Goal: Communication & Community: Answer question/provide support

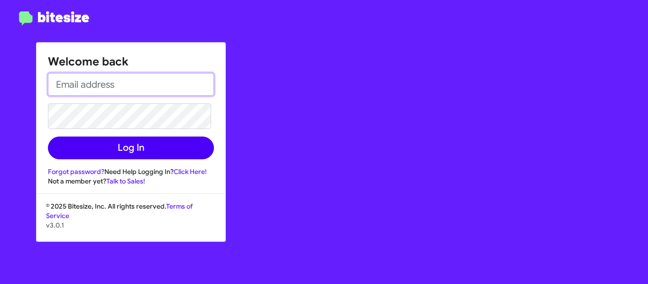
type input "[PERSON_NAME][EMAIL_ADDRESS][DOMAIN_NAME]"
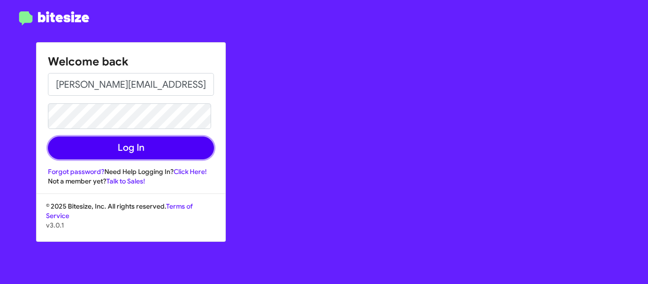
click at [155, 145] on button "Log In" at bounding box center [131, 148] width 166 height 23
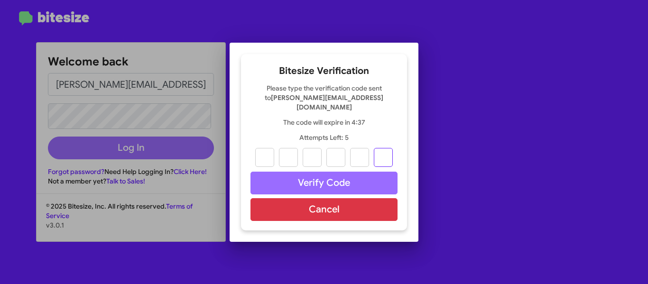
paste input "1"
type input "7"
type input "0"
type input "7"
type input "4"
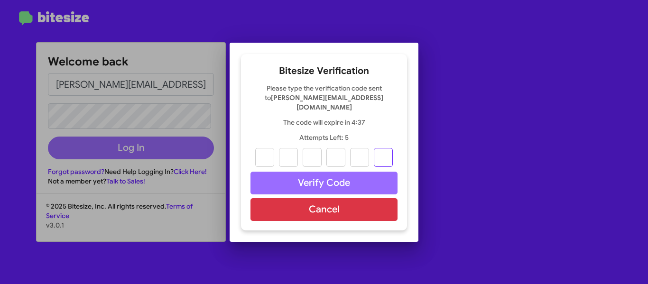
type input "7"
type input "1"
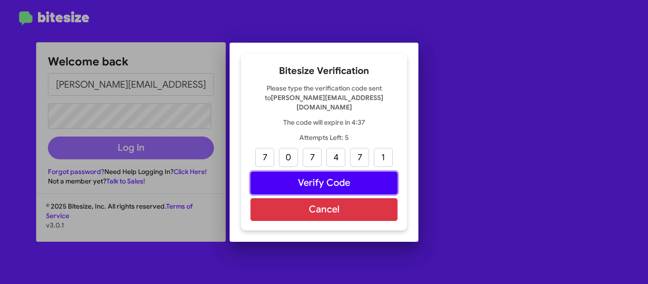
click at [313, 175] on button "Verify Code" at bounding box center [324, 183] width 147 height 23
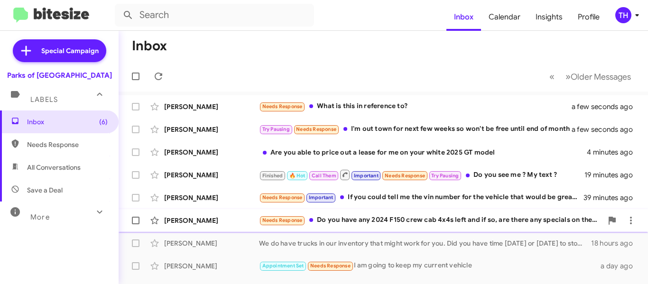
scroll to position [47, 0]
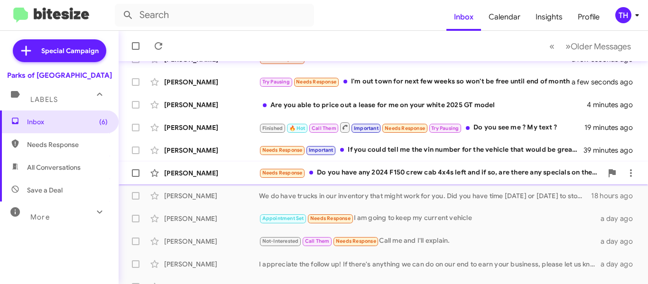
click at [242, 174] on div "[PERSON_NAME]" at bounding box center [211, 172] width 95 height 9
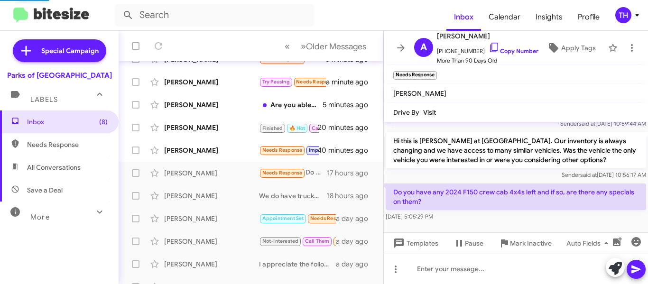
scroll to position [116, 0]
click at [421, 265] on div at bounding box center [516, 269] width 264 height 30
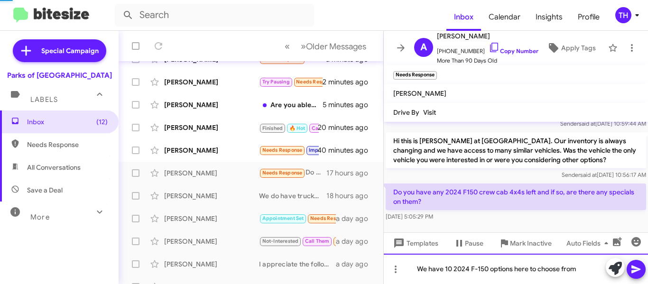
scroll to position [207, 0]
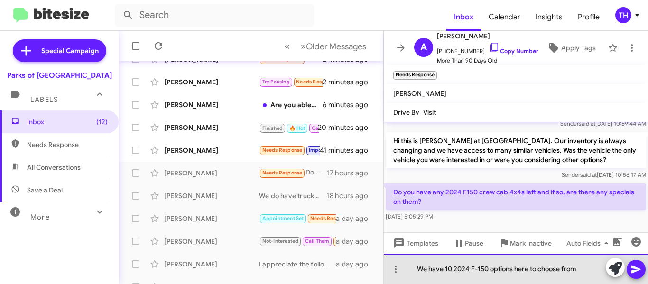
click at [588, 273] on div "We have 10 2024 F-150 options here to choose from" at bounding box center [516, 269] width 264 height 30
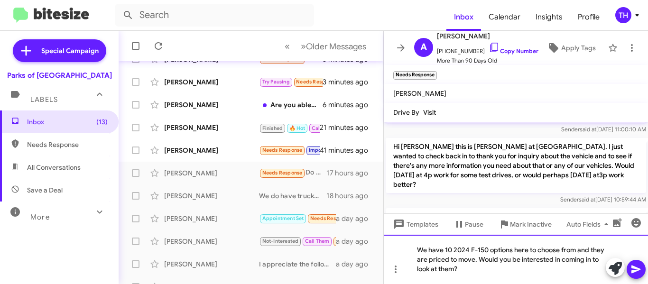
scroll to position [398, 0]
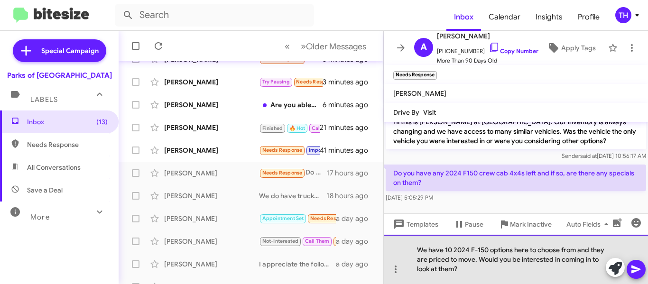
click at [503, 267] on div "We have 10 2024 F-150 options here to choose from and they are priced to move. …" at bounding box center [516, 259] width 264 height 49
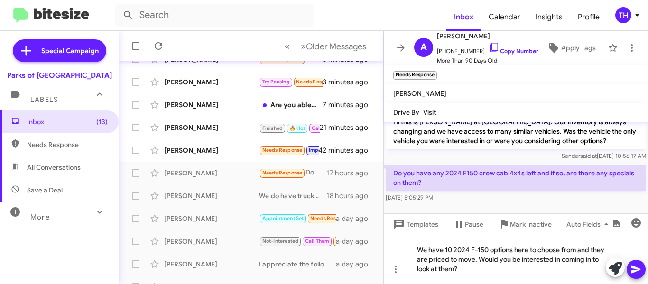
click at [635, 272] on icon at bounding box center [636, 270] width 9 height 8
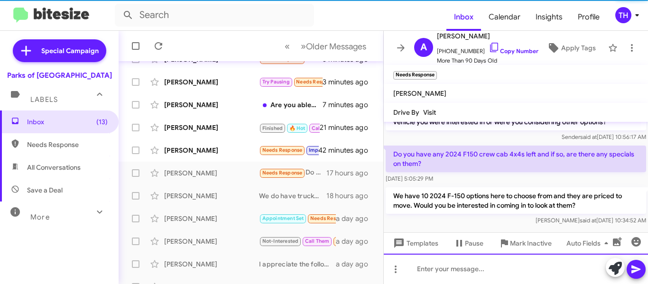
scroll to position [423, 0]
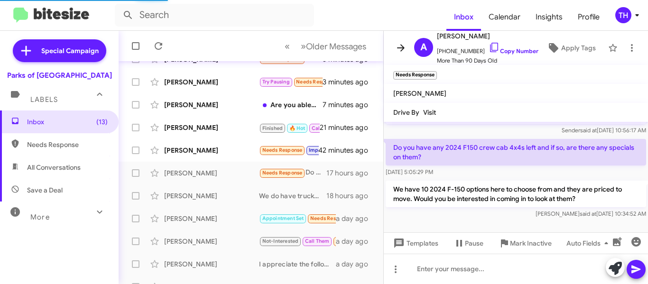
click at [401, 53] on icon at bounding box center [400, 47] width 11 height 11
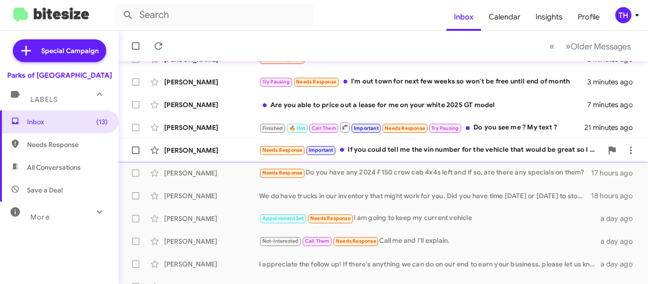
click at [243, 155] on div "[PERSON_NAME]" at bounding box center [211, 150] width 95 height 9
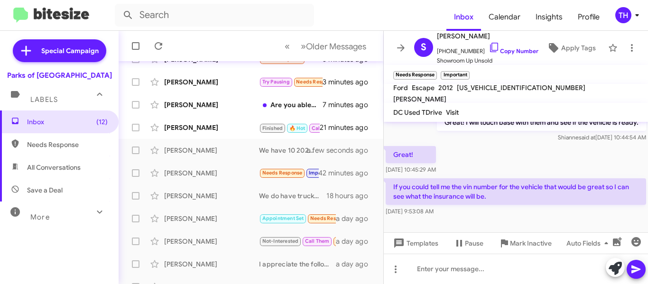
scroll to position [83, 0]
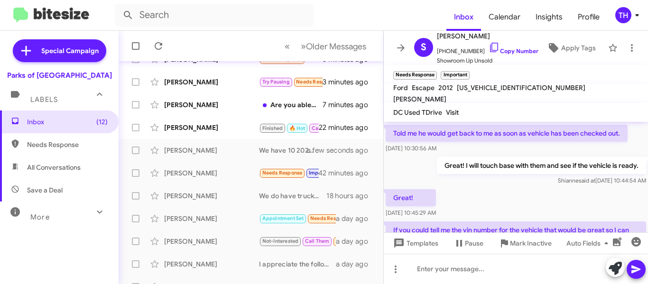
click at [498, 91] on span "[US_VEHICLE_IDENTIFICATION_NUMBER]" at bounding box center [521, 88] width 129 height 9
copy span "[US_VEHICLE_IDENTIFICATION_NUMBER]"
click at [437, 267] on div at bounding box center [516, 269] width 264 height 30
paste div
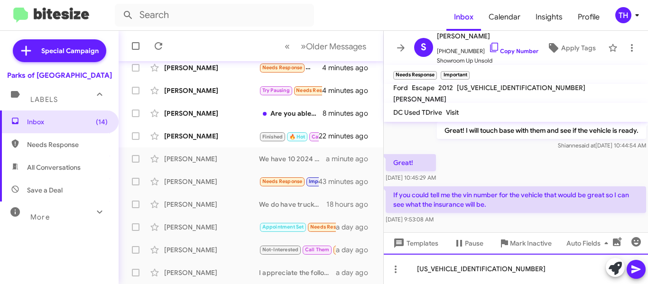
scroll to position [130, 0]
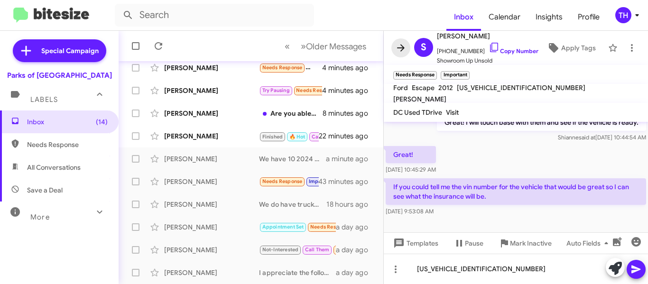
click at [406, 48] on icon at bounding box center [400, 47] width 11 height 11
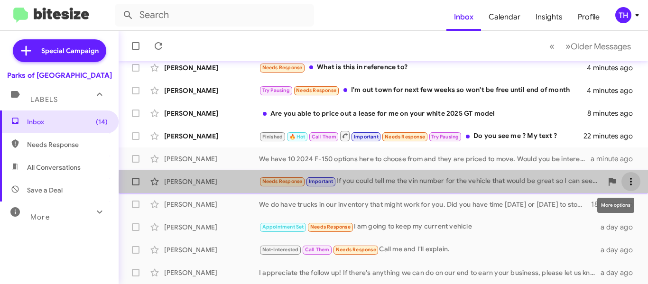
click at [625, 183] on icon at bounding box center [630, 181] width 11 height 11
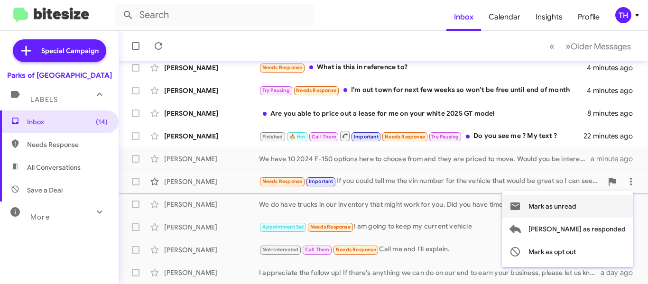
click at [577, 204] on span "Mark as unread" at bounding box center [553, 206] width 48 height 23
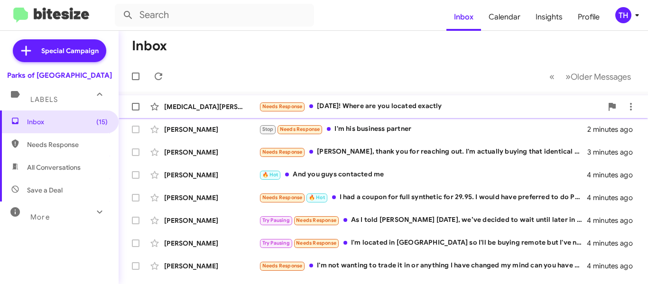
click at [237, 108] on div "[MEDICAL_DATA][PERSON_NAME]" at bounding box center [211, 106] width 95 height 9
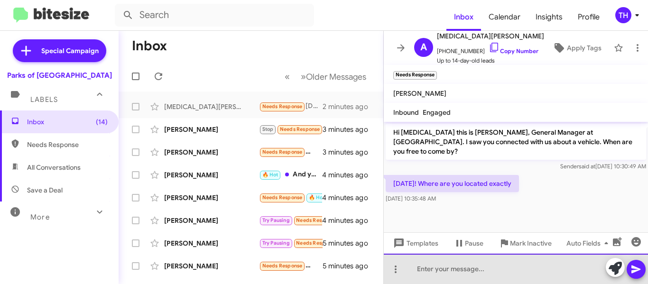
click at [433, 267] on div at bounding box center [516, 269] width 264 height 30
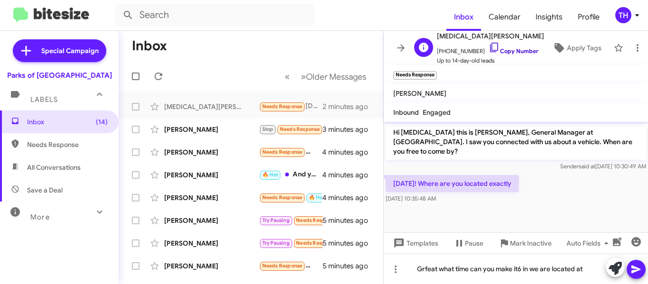
click at [489, 48] on icon at bounding box center [494, 47] width 11 height 11
click at [585, 270] on div "Grfeat what time can you make it6 in we are located at" at bounding box center [516, 269] width 264 height 30
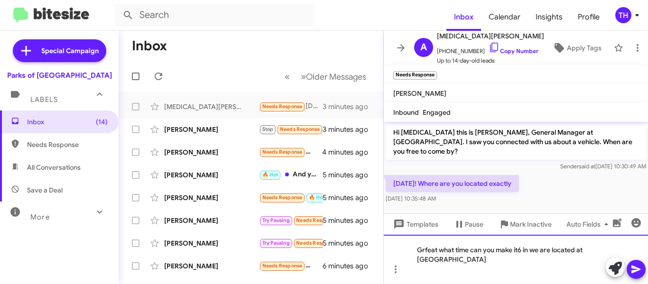
click at [523, 261] on div "Grfeat what time can you make it6 in we are located at [GEOGRAPHIC_DATA]" at bounding box center [516, 259] width 264 height 49
click at [518, 249] on div "Great what time can you make it6 in we are located at [GEOGRAPHIC_DATA] [STREET…" at bounding box center [516, 259] width 264 height 49
click at [633, 270] on icon at bounding box center [636, 269] width 11 height 11
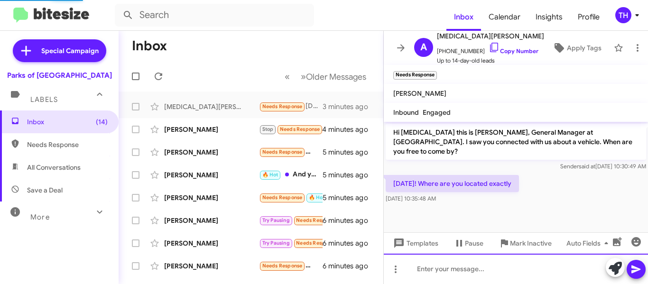
scroll to position [15, 0]
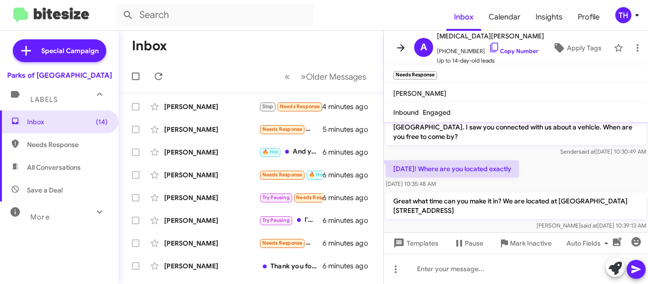
click at [399, 48] on icon at bounding box center [401, 47] width 8 height 7
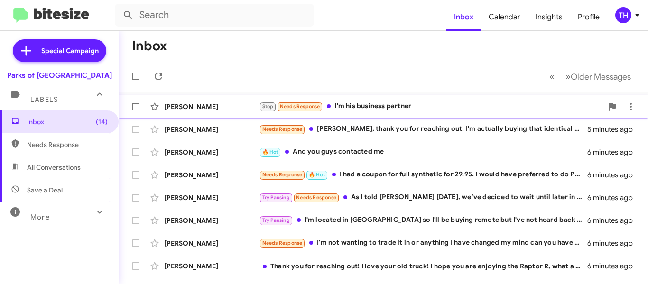
click at [229, 104] on div "[PERSON_NAME]" at bounding box center [211, 106] width 95 height 9
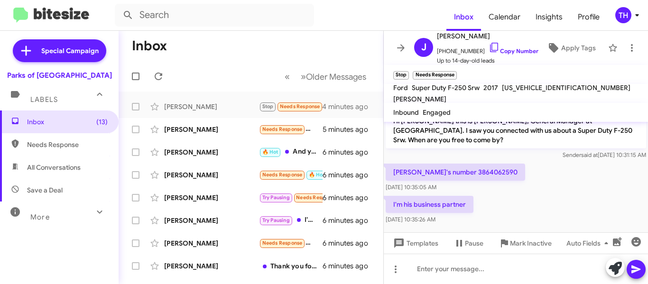
scroll to position [15, 0]
click at [489, 47] on icon at bounding box center [494, 47] width 11 height 11
click at [458, 269] on div at bounding box center [516, 269] width 264 height 30
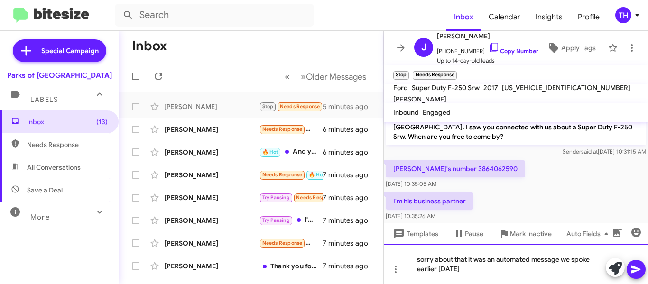
drag, startPoint x: 419, startPoint y: 267, endPoint x: 421, endPoint y: 274, distance: 7.4
click at [419, 268] on div "sorry about that it was an automated message we spoke earlier [DATE]" at bounding box center [516, 264] width 264 height 40
click at [474, 270] on div "sorry about that it was an automated message we spoke with him earlier [DATE]" at bounding box center [516, 264] width 264 height 40
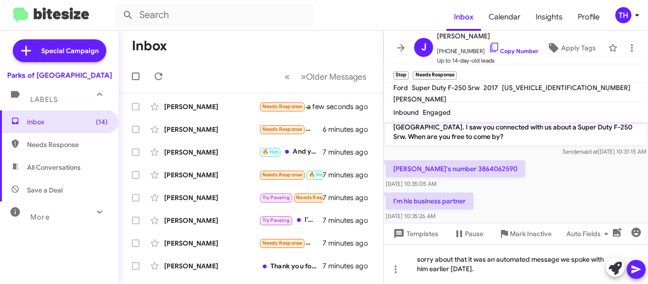
click at [628, 267] on button at bounding box center [636, 269] width 19 height 19
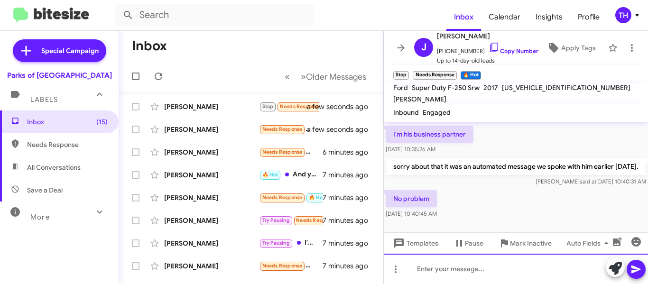
scroll to position [95, 0]
click at [407, 47] on span at bounding box center [400, 47] width 19 height 11
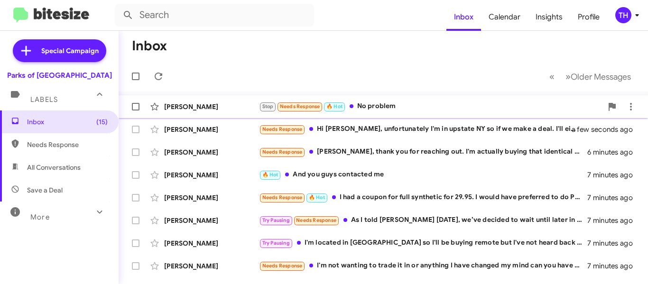
click at [233, 110] on div "[PERSON_NAME]" at bounding box center [211, 106] width 95 height 9
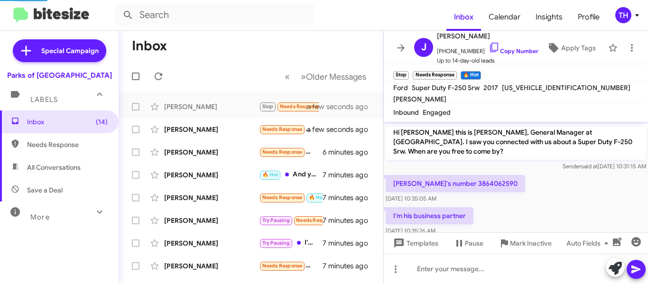
scroll to position [76, 0]
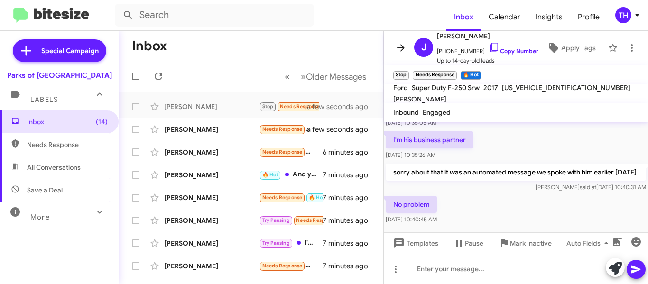
click at [401, 52] on icon at bounding box center [400, 47] width 11 height 11
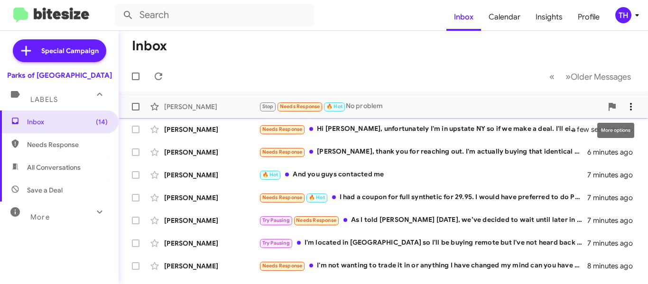
click at [627, 107] on icon at bounding box center [630, 106] width 11 height 11
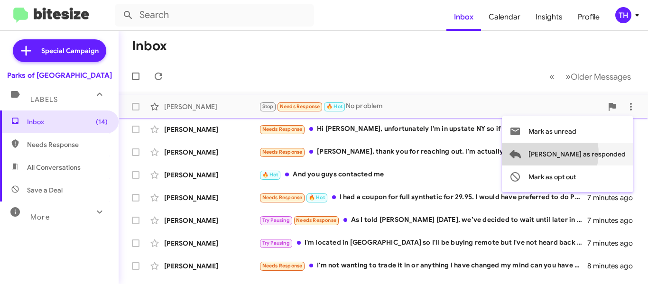
click at [588, 153] on span "[PERSON_NAME] as responded" at bounding box center [577, 154] width 97 height 23
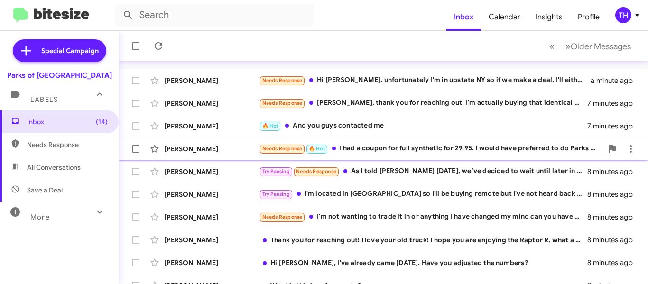
scroll to position [47, 0]
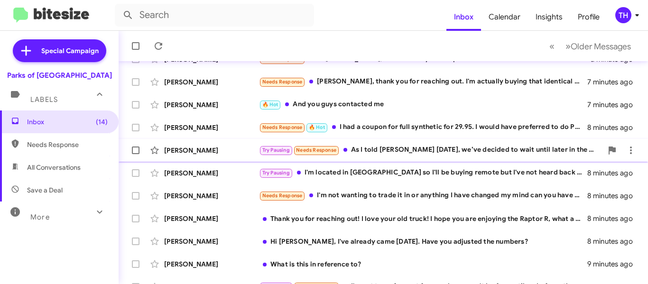
click at [243, 154] on div "[PERSON_NAME]" at bounding box center [211, 150] width 95 height 9
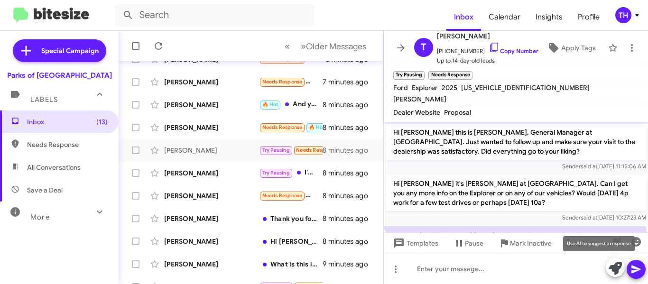
click at [615, 269] on icon at bounding box center [615, 268] width 13 height 13
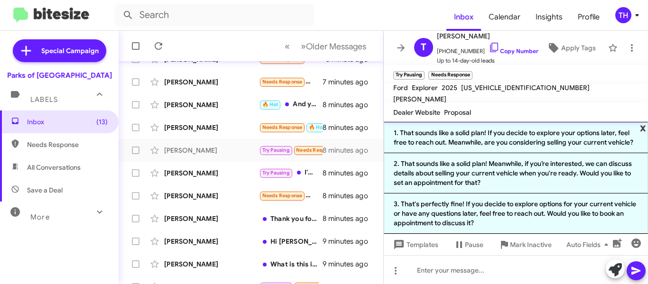
click at [640, 130] on span "x" at bounding box center [643, 127] width 6 height 11
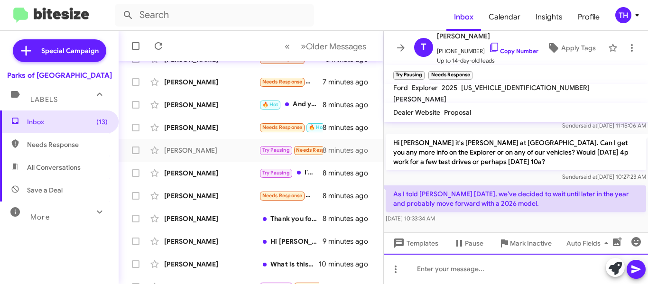
click at [438, 271] on div at bounding box center [516, 269] width 264 height 30
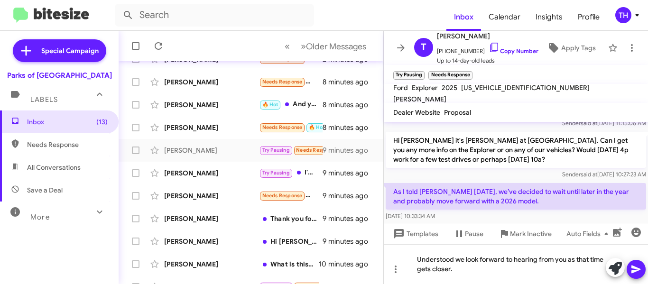
click at [639, 273] on icon at bounding box center [636, 269] width 11 height 11
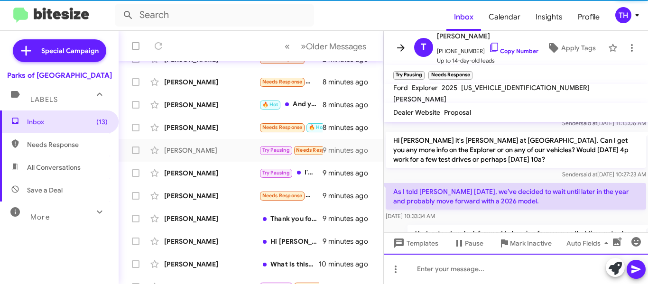
scroll to position [78, 0]
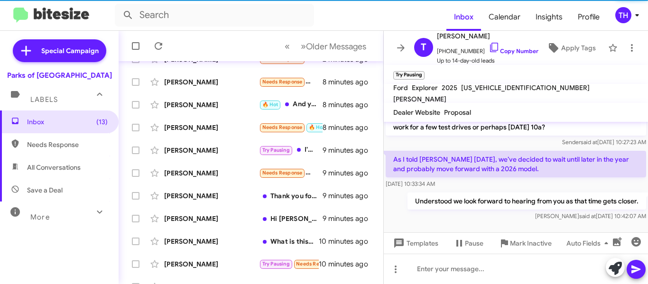
click at [399, 48] on icon at bounding box center [401, 47] width 8 height 7
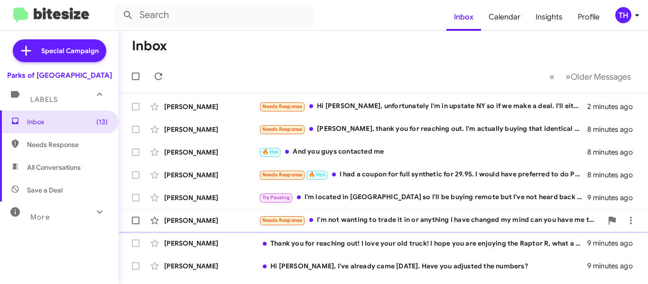
click at [233, 217] on div "[PERSON_NAME]" at bounding box center [211, 220] width 95 height 9
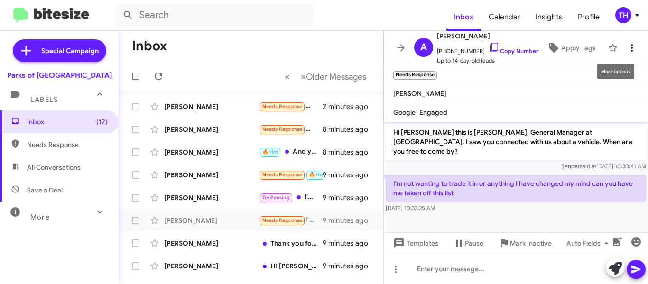
click at [629, 51] on icon at bounding box center [631, 47] width 11 height 11
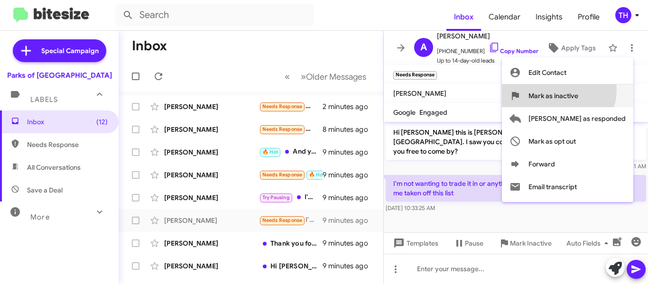
click at [578, 90] on span "Mark as inactive" at bounding box center [554, 95] width 50 height 23
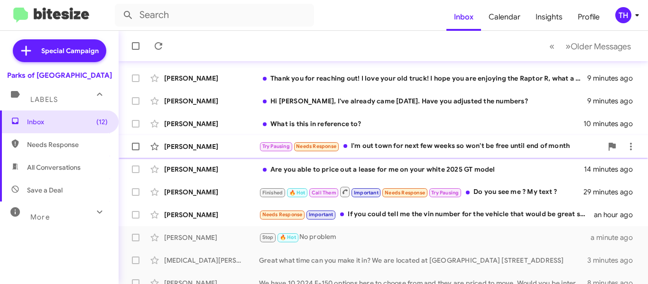
scroll to position [190, 0]
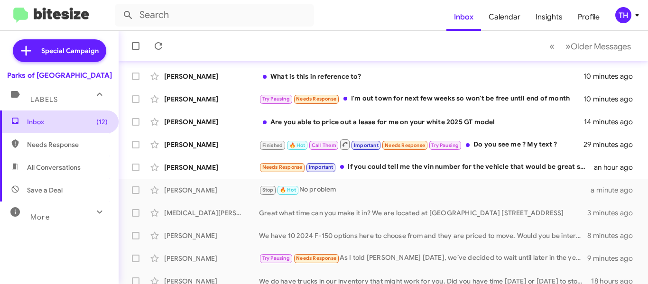
click at [96, 120] on span "(12)" at bounding box center [101, 121] width 11 height 9
click at [46, 218] on span "More" at bounding box center [39, 217] width 19 height 9
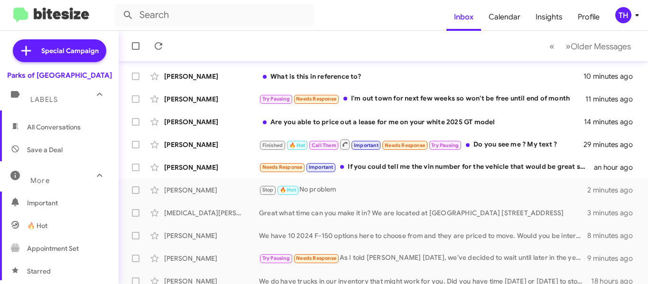
scroll to position [0, 0]
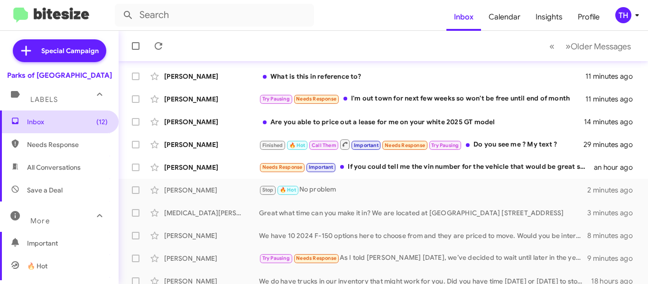
click at [96, 124] on span "(12)" at bounding box center [101, 121] width 11 height 9
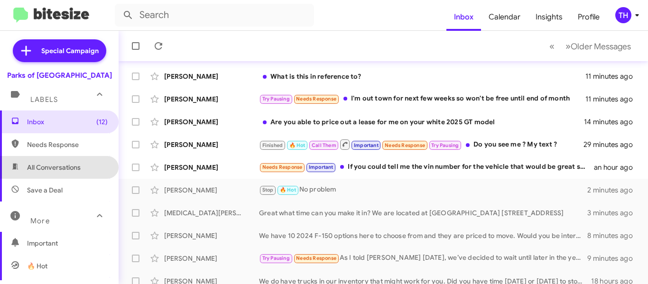
click at [60, 165] on span "All Conversations" at bounding box center [54, 167] width 54 height 9
type input "in:all-conversations"
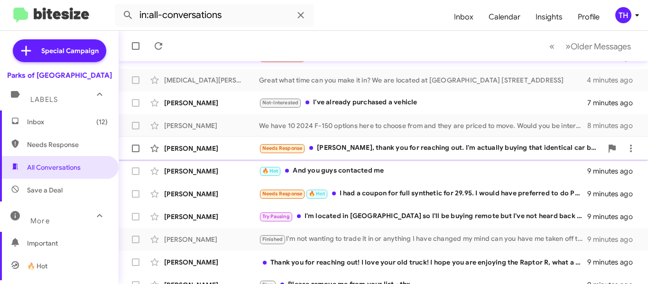
scroll to position [142, 0]
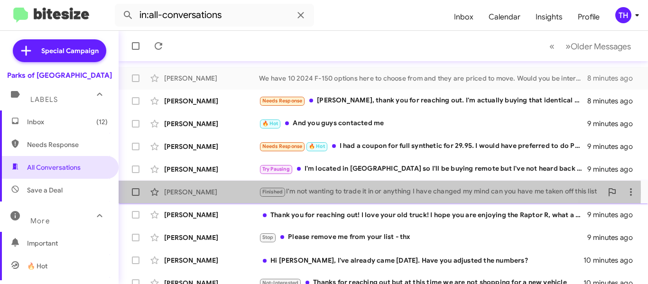
click at [187, 193] on div "[PERSON_NAME]" at bounding box center [211, 191] width 95 height 9
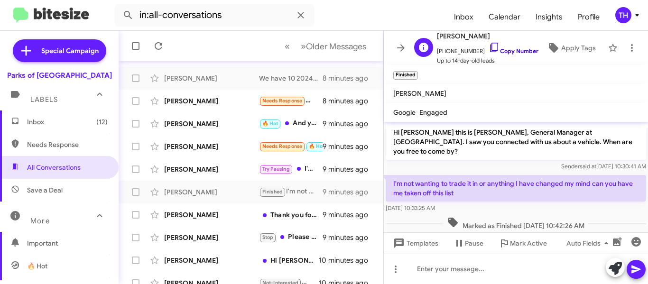
click at [501, 49] on link "Copy Number" at bounding box center [514, 50] width 50 height 7
click at [396, 45] on icon at bounding box center [400, 47] width 11 height 11
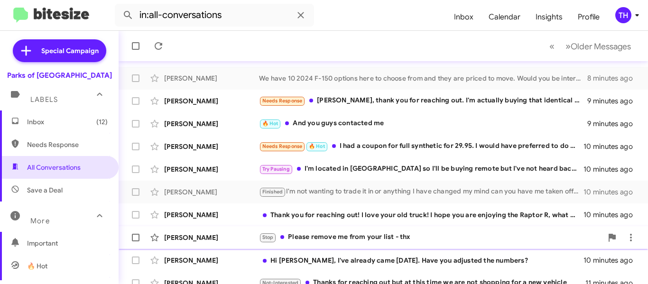
click at [248, 231] on div "[PERSON_NAME] Stop Please remove me from your list - thx 10 minutes ago" at bounding box center [383, 237] width 514 height 19
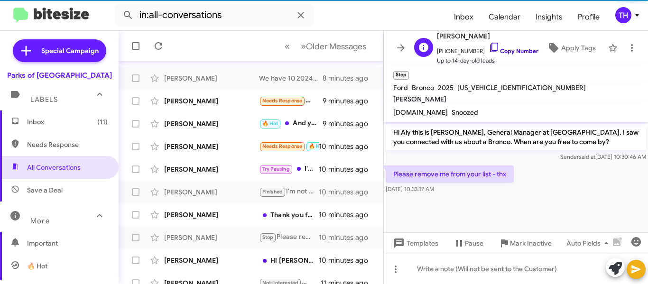
click at [502, 49] on link "Copy Number" at bounding box center [514, 50] width 50 height 7
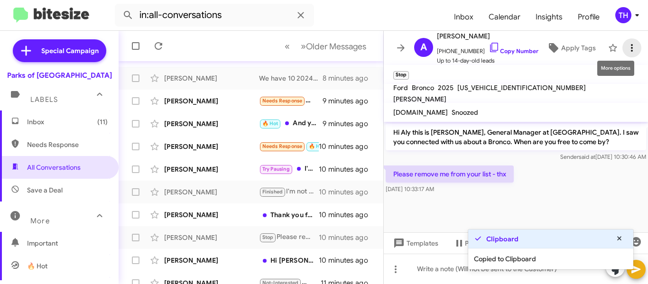
click at [626, 46] on icon at bounding box center [631, 47] width 11 height 11
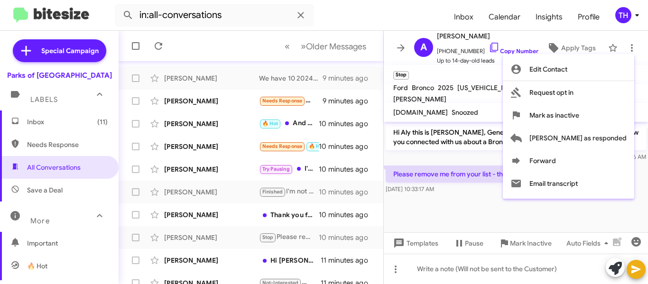
click at [543, 214] on div at bounding box center [324, 142] width 648 height 284
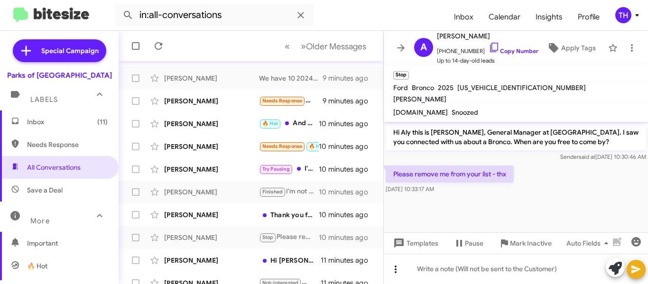
click at [390, 269] on span at bounding box center [395, 269] width 19 height 11
click at [481, 269] on div at bounding box center [324, 142] width 648 height 284
click at [397, 47] on icon at bounding box center [400, 47] width 11 height 11
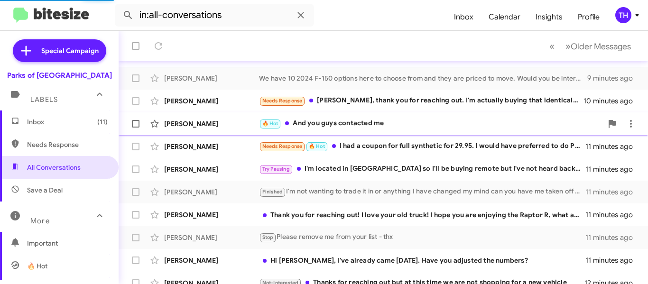
scroll to position [165, 0]
click at [224, 100] on div "[PERSON_NAME]" at bounding box center [211, 100] width 95 height 9
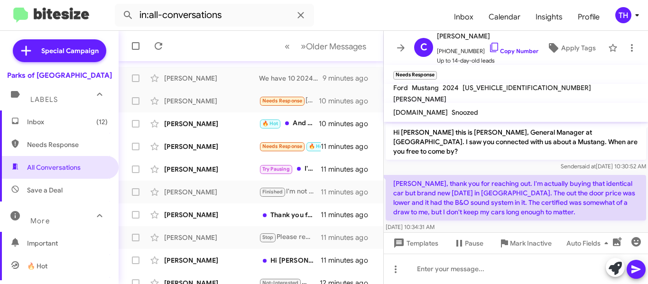
click at [487, 186] on p "[PERSON_NAME], thank you for reaching out. I'm actually buying that identical c…" at bounding box center [516, 198] width 261 height 46
copy p "[PERSON_NAME], thank you for reaching out. I'm actually buying that identical c…"
paste div
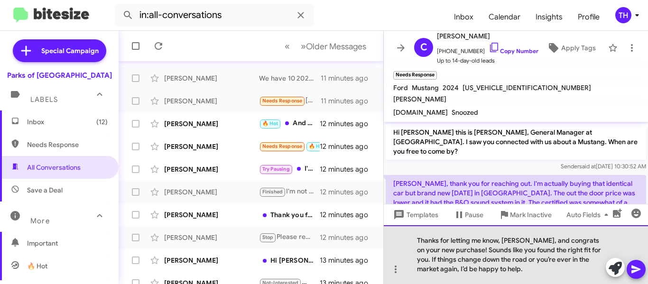
click at [452, 251] on div "Thanks for letting me know, [PERSON_NAME], and congrats on your new purchase! S…" at bounding box center [516, 254] width 264 height 59
click at [456, 252] on div "Thanks for letting me know, [PERSON_NAME], and congrats on your new purchase! S…" at bounding box center [516, 254] width 264 height 59
drag, startPoint x: 450, startPoint y: 250, endPoint x: 578, endPoint y: 248, distance: 128.1
click at [578, 248] on div "Thanks for letting me know, [PERSON_NAME], and congrats on your new purchase! S…" at bounding box center [516, 254] width 264 height 59
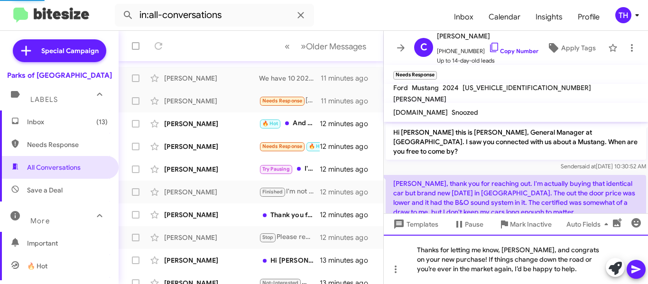
scroll to position [188, 0]
click at [633, 271] on icon at bounding box center [636, 270] width 9 height 8
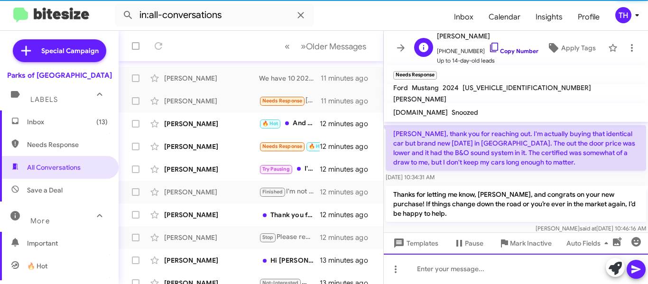
scroll to position [53, 0]
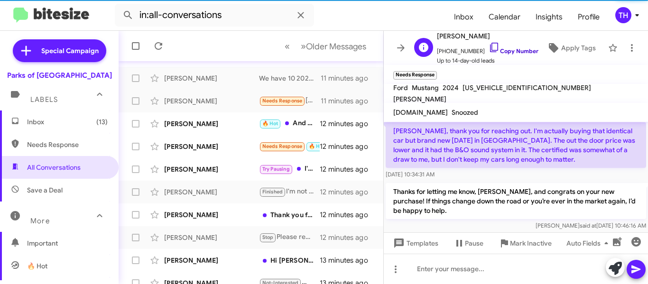
click at [492, 48] on link "Copy Number" at bounding box center [514, 50] width 50 height 7
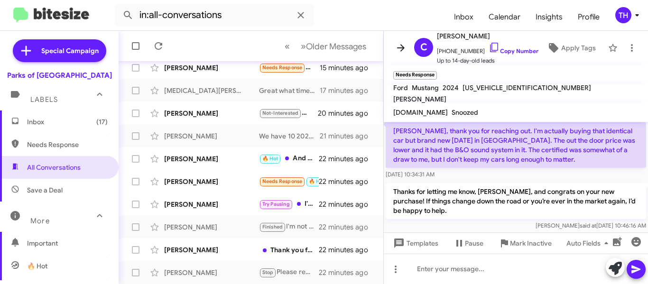
click at [407, 44] on span at bounding box center [400, 47] width 19 height 11
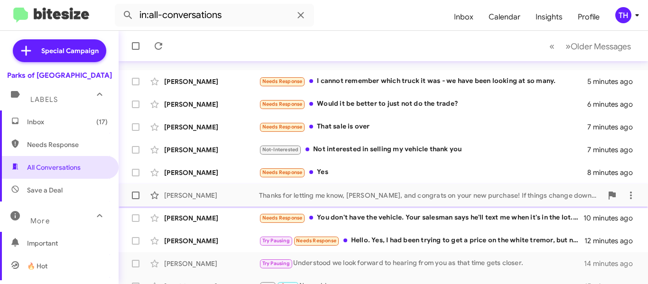
scroll to position [47, 0]
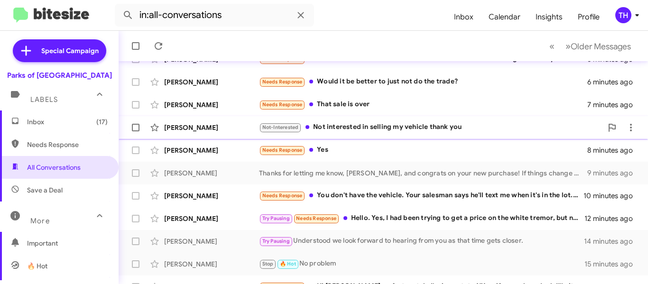
click at [250, 128] on div "[PERSON_NAME]" at bounding box center [211, 127] width 95 height 9
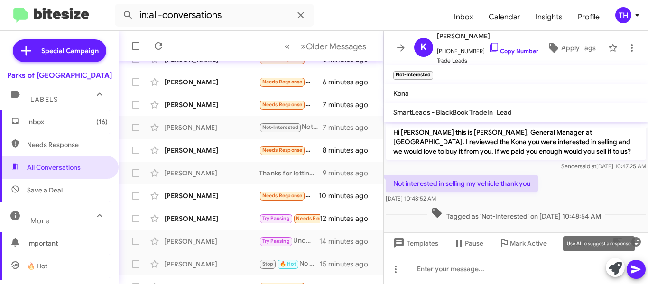
click at [610, 270] on icon at bounding box center [615, 268] width 13 height 13
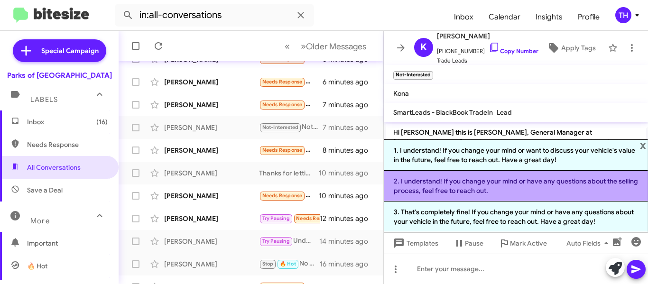
click at [458, 188] on li "2. I understand! If you change your mind or have any questions about the sellin…" at bounding box center [516, 186] width 264 height 31
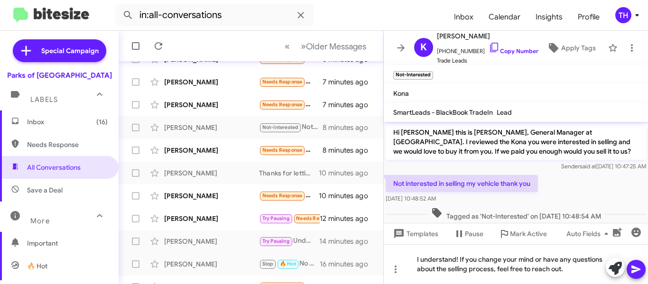
click at [638, 271] on icon at bounding box center [636, 270] width 9 height 8
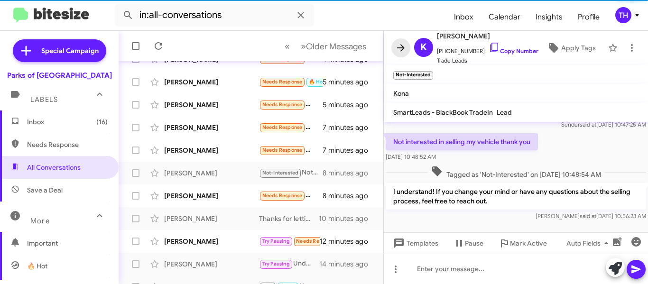
scroll to position [93, 0]
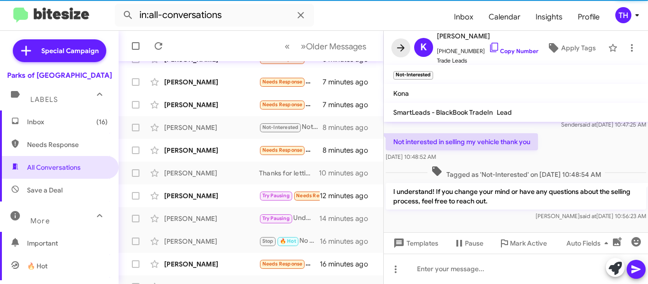
click at [401, 52] on icon at bounding box center [400, 47] width 11 height 11
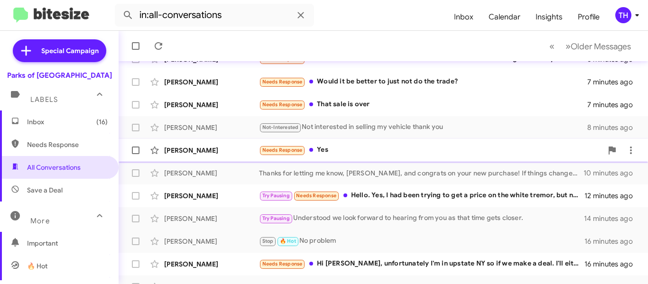
click at [223, 155] on div "[PERSON_NAME]" at bounding box center [211, 150] width 95 height 9
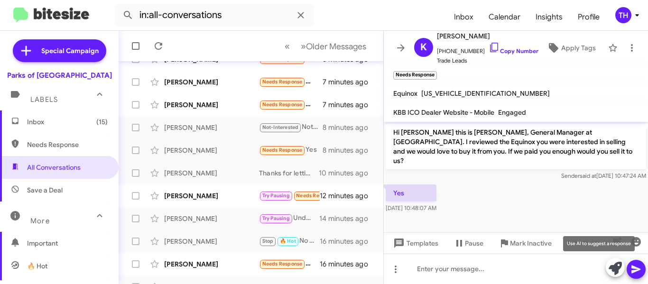
click at [612, 264] on icon at bounding box center [615, 268] width 13 height 13
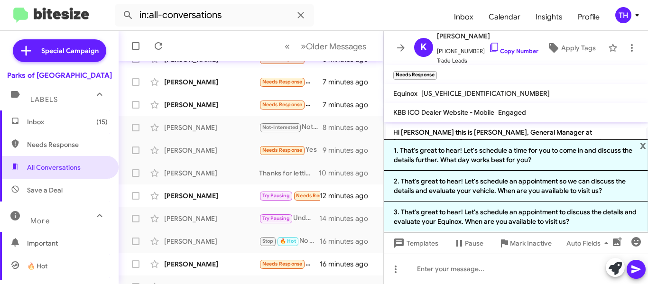
click at [493, 184] on li "2. That's great to hear! Let's schedule an appointment so we can discuss the de…" at bounding box center [516, 186] width 264 height 31
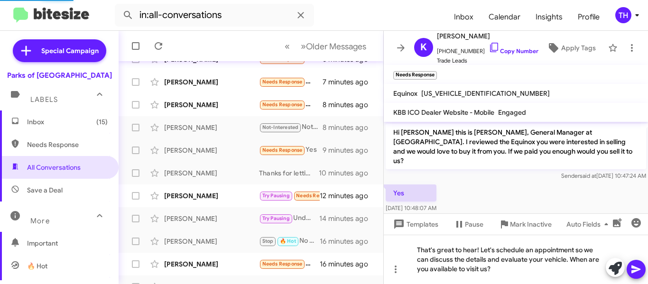
click at [637, 268] on icon at bounding box center [636, 270] width 9 height 8
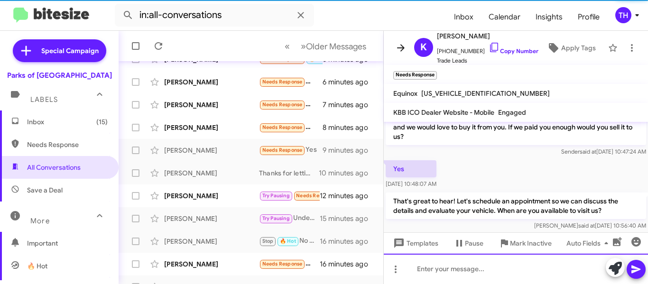
scroll to position [116, 0]
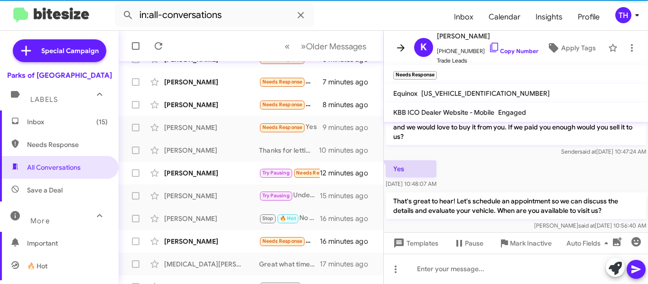
click at [403, 51] on icon at bounding box center [400, 47] width 11 height 11
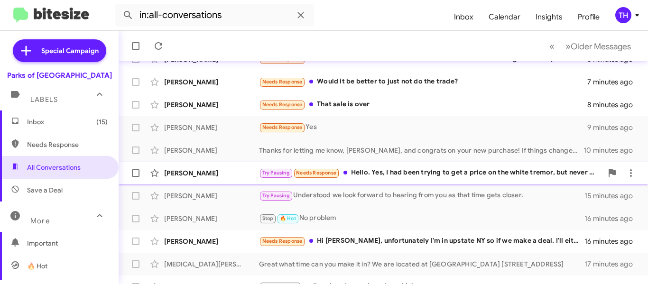
click at [236, 175] on div "[PERSON_NAME]" at bounding box center [211, 172] width 95 height 9
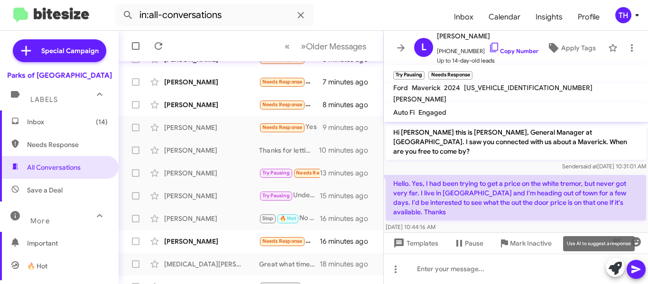
click at [615, 267] on icon at bounding box center [615, 268] width 13 height 13
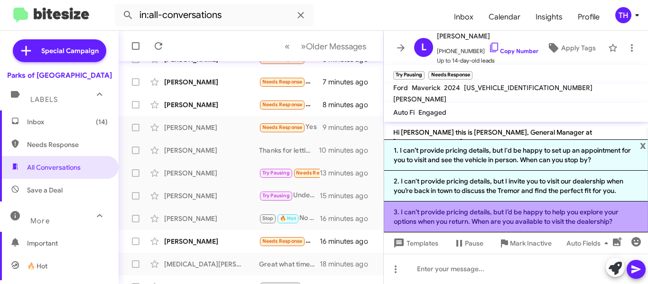
click at [441, 214] on li "3. I can’t provide pricing details, but I’d be happy to help you explore your o…" at bounding box center [516, 217] width 264 height 31
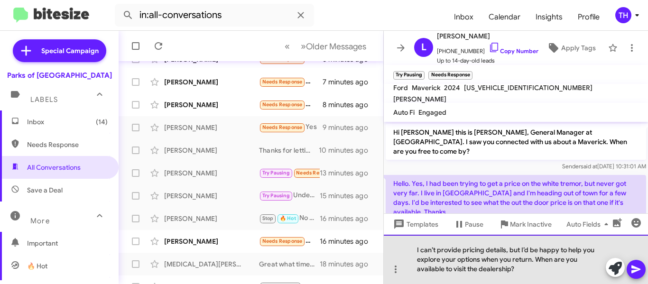
click at [549, 271] on div "I can’t provide pricing details, but I’d be happy to help you explore your opti…" at bounding box center [516, 259] width 264 height 49
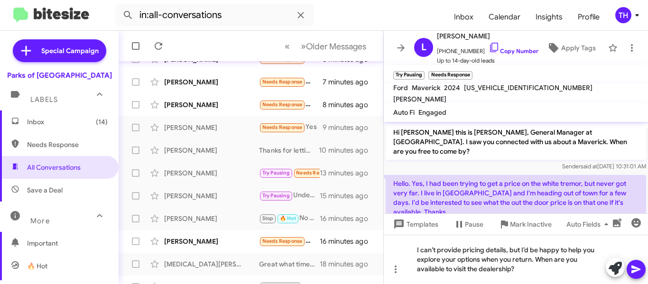
click at [631, 267] on icon at bounding box center [636, 269] width 11 height 11
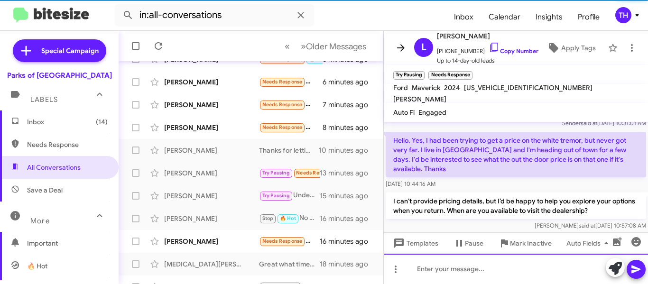
scroll to position [139, 0]
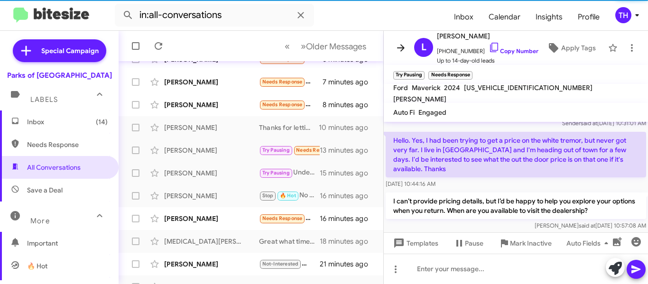
click at [399, 48] on icon at bounding box center [401, 47] width 8 height 7
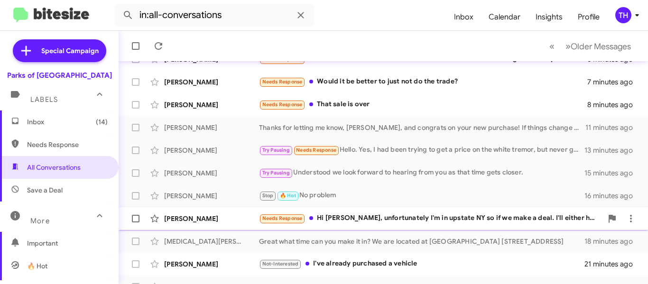
scroll to position [186, 0]
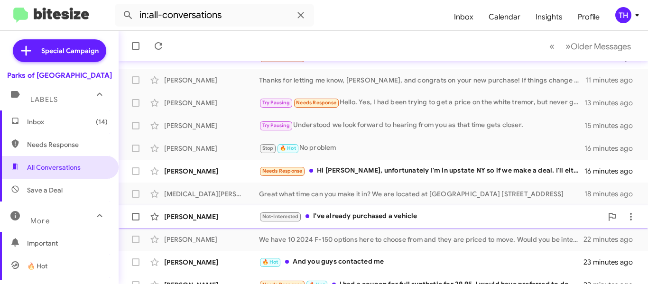
click at [252, 217] on div "[PERSON_NAME]" at bounding box center [211, 216] width 95 height 9
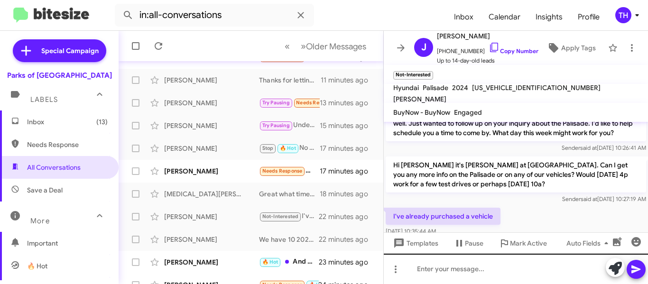
scroll to position [146, 0]
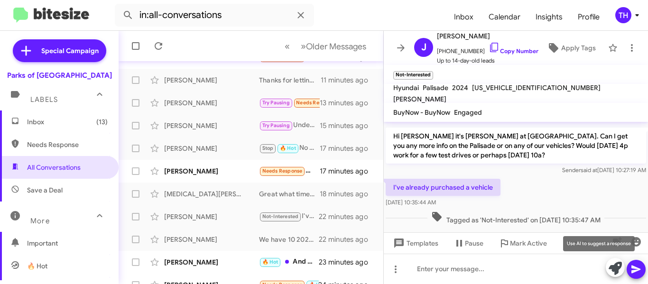
click at [609, 269] on icon at bounding box center [615, 268] width 13 height 13
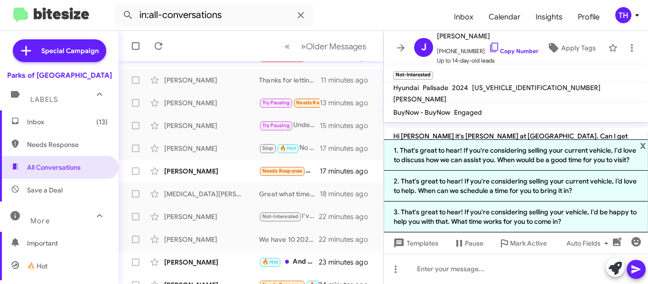
click at [445, 167] on li "1. That's great to hear! If you're considering selling your current vehicle, I'…" at bounding box center [516, 155] width 264 height 31
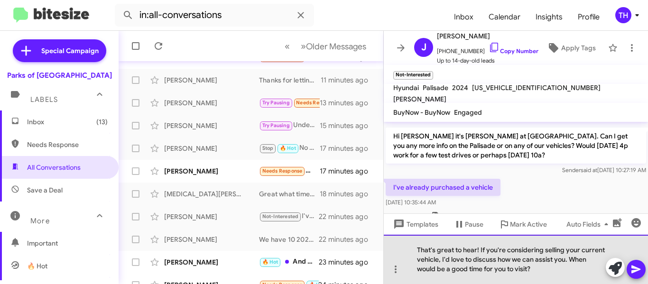
drag, startPoint x: 480, startPoint y: 248, endPoint x: 555, endPoint y: 274, distance: 79.4
click at [555, 274] on div "That's great to hear! If you're considering selling your current vehicle, I'd l…" at bounding box center [516, 259] width 264 height 49
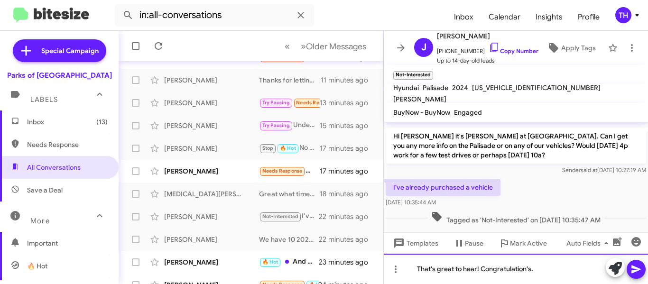
click at [563, 271] on div "That's great to hear! Congratulation's." at bounding box center [516, 269] width 264 height 30
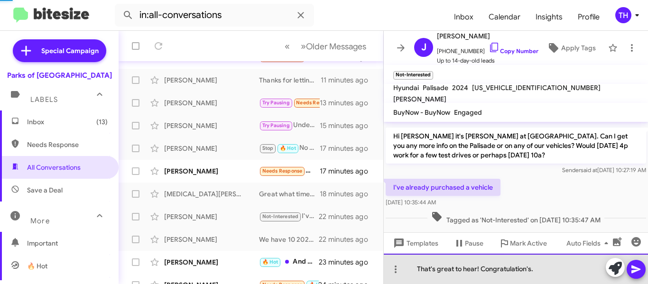
scroll to position [209, 0]
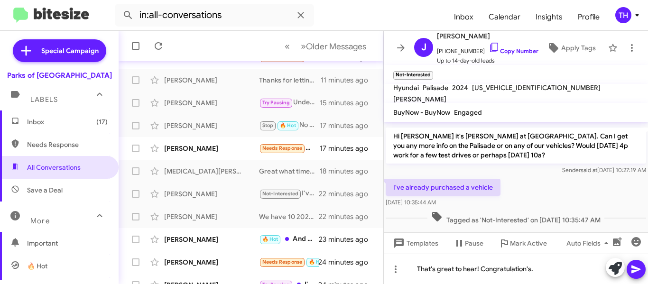
click at [632, 270] on icon at bounding box center [636, 269] width 11 height 11
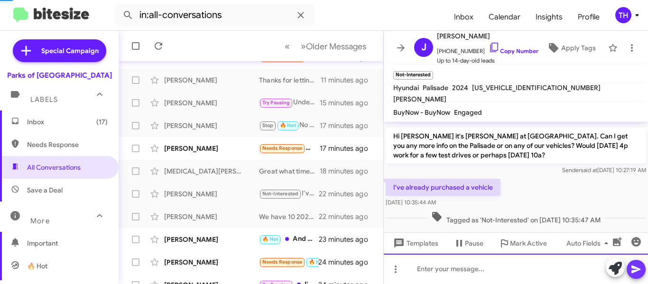
scroll to position [0, 0]
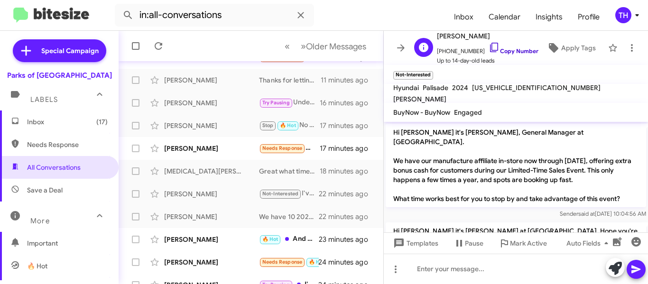
click at [518, 49] on link "Copy Number" at bounding box center [514, 50] width 50 height 7
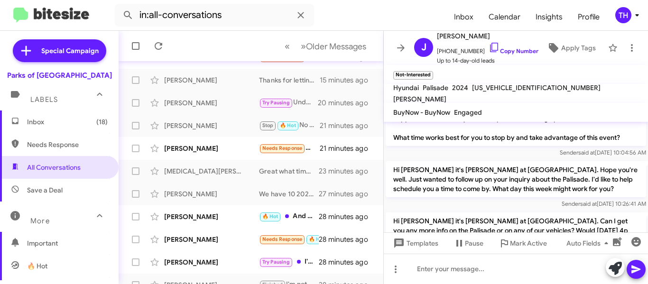
scroll to position [182, 0]
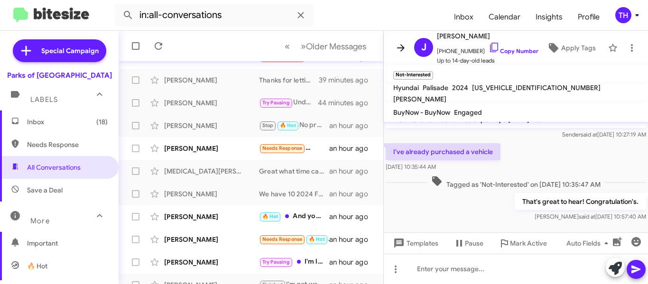
click at [400, 51] on icon at bounding box center [400, 47] width 11 height 11
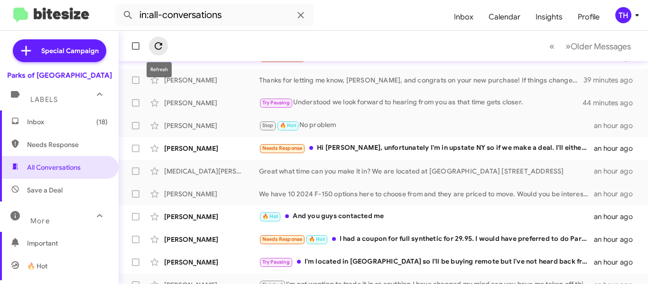
click at [165, 51] on span at bounding box center [158, 45] width 19 height 11
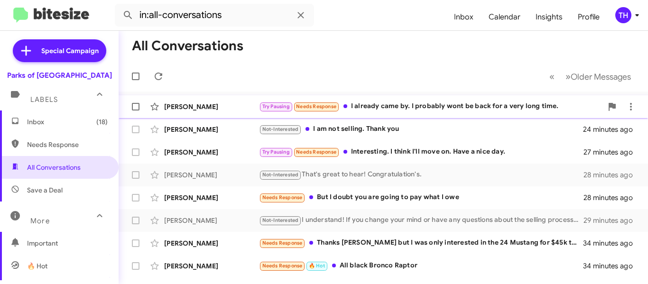
click at [393, 102] on div "Try Pausing Needs Response I already came by. I probably wont be back for a ver…" at bounding box center [431, 106] width 344 height 11
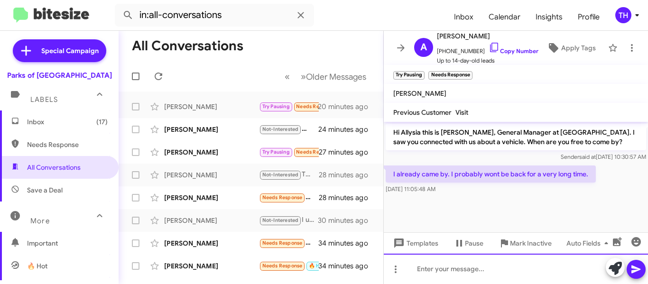
click at [444, 271] on div at bounding box center [516, 269] width 264 height 30
click at [631, 265] on icon at bounding box center [636, 269] width 11 height 11
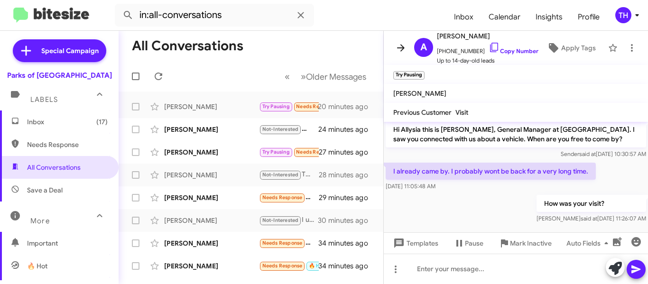
click at [399, 50] on icon at bounding box center [400, 47] width 11 height 11
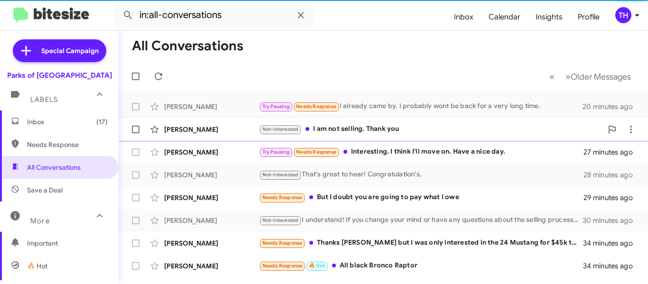
click at [220, 129] on div "[PERSON_NAME]" at bounding box center [211, 129] width 95 height 9
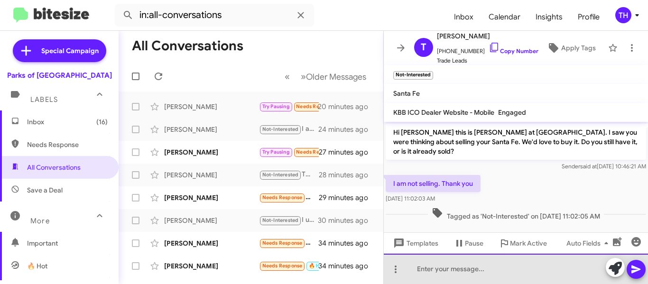
click at [534, 271] on div at bounding box center [516, 269] width 264 height 30
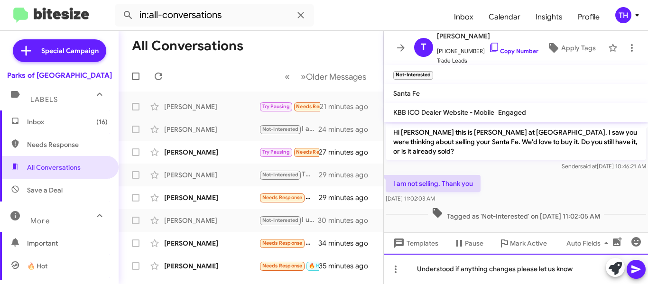
click at [637, 279] on div "Understood if anything changes please let us know" at bounding box center [516, 269] width 264 height 30
click at [637, 272] on icon at bounding box center [636, 269] width 11 height 11
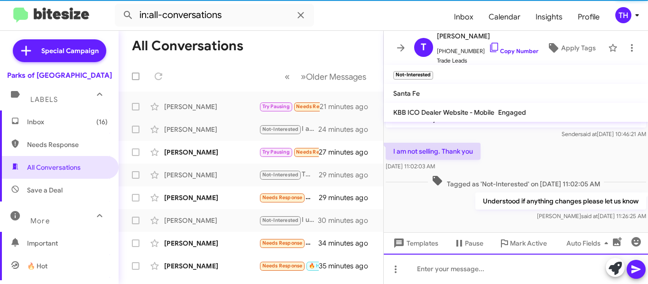
scroll to position [35, 0]
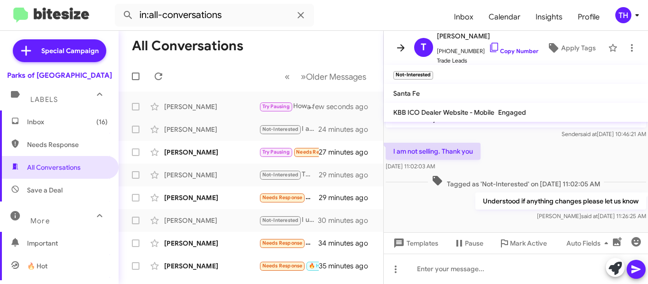
click at [401, 51] on icon at bounding box center [401, 47] width 8 height 7
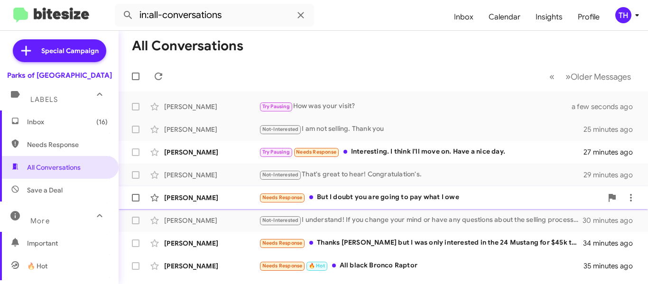
click at [243, 192] on div "[PERSON_NAME] Needs Response But I doubt you are going to pay what I owe 29 min…" at bounding box center [383, 197] width 514 height 19
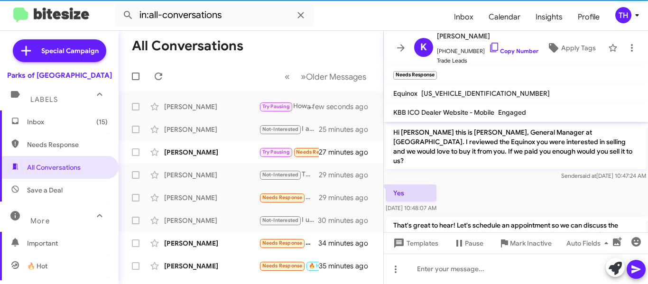
scroll to position [40, 0]
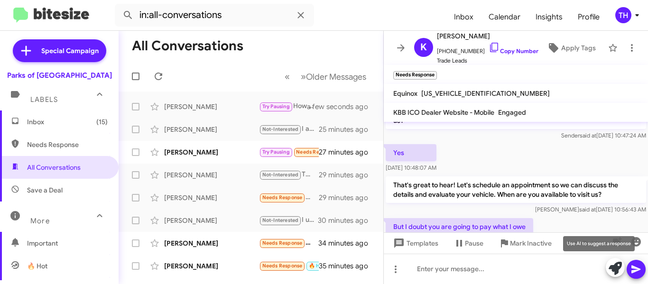
click at [616, 263] on icon at bounding box center [615, 268] width 13 height 13
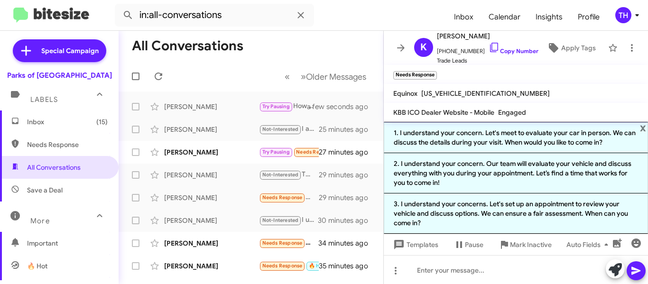
click at [460, 141] on li "1. I understand your concern. Let's meet to evaluate your car in person. We can…" at bounding box center [516, 137] width 264 height 31
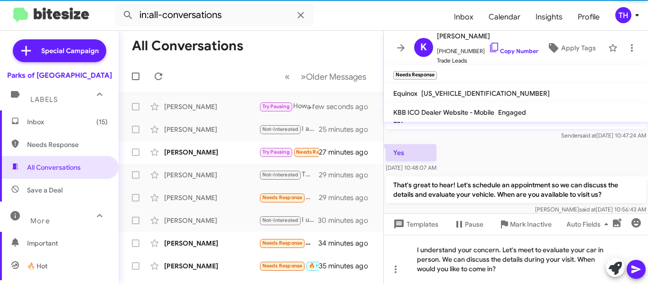
click at [634, 266] on icon at bounding box center [636, 269] width 11 height 11
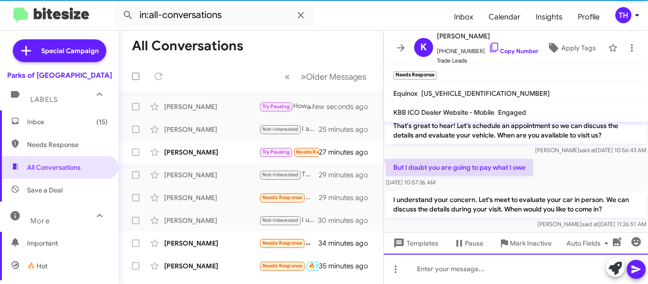
scroll to position [104, 0]
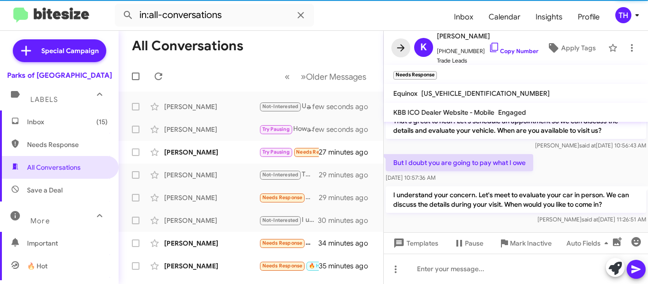
click at [402, 53] on icon at bounding box center [400, 47] width 11 height 11
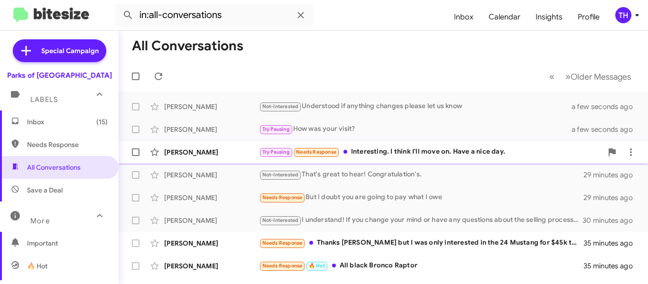
click at [224, 153] on div "[PERSON_NAME]" at bounding box center [211, 152] width 95 height 9
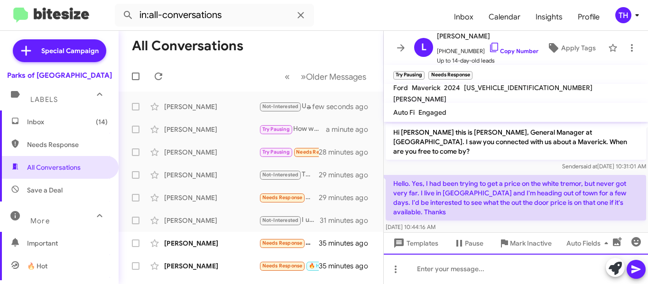
click at [492, 269] on div at bounding box center [516, 269] width 264 height 30
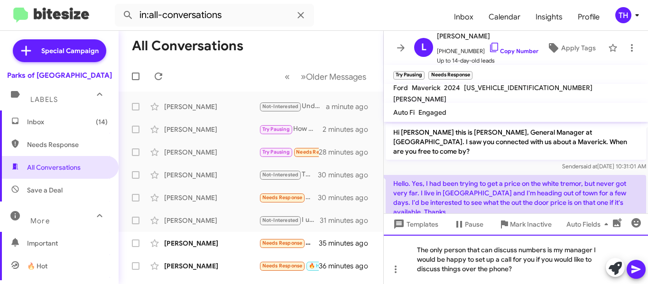
click at [557, 269] on div "The only person that can discuss numbers is my manager I would be happy to set …" at bounding box center [516, 259] width 264 height 49
click at [553, 268] on div "The only person that can discuss numbers is my manager I would be happy to set …" at bounding box center [516, 259] width 264 height 49
click at [640, 263] on span at bounding box center [636, 269] width 11 height 19
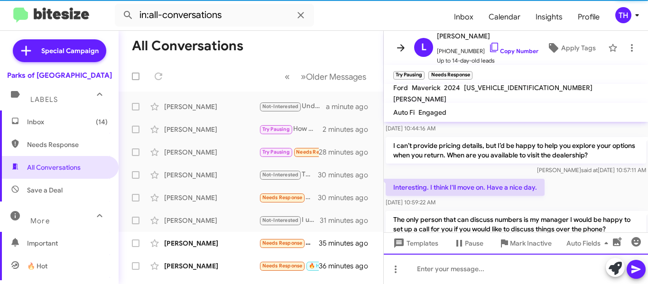
scroll to position [122, 0]
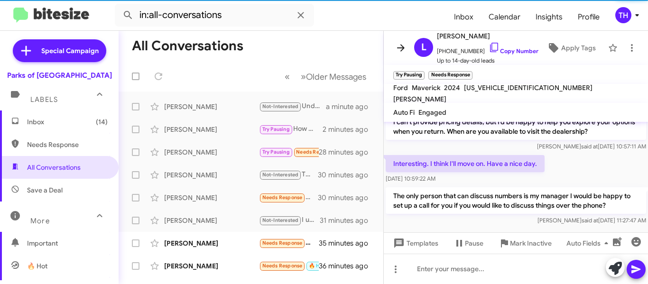
click at [397, 51] on icon at bounding box center [400, 47] width 11 height 11
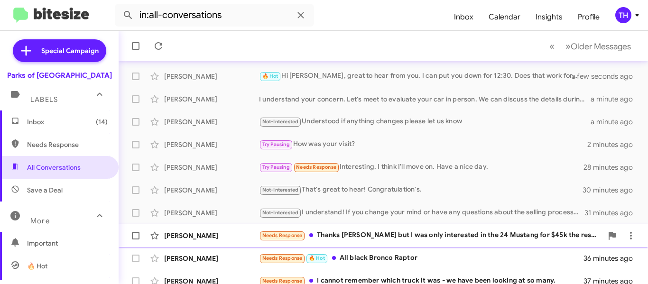
scroll to position [47, 0]
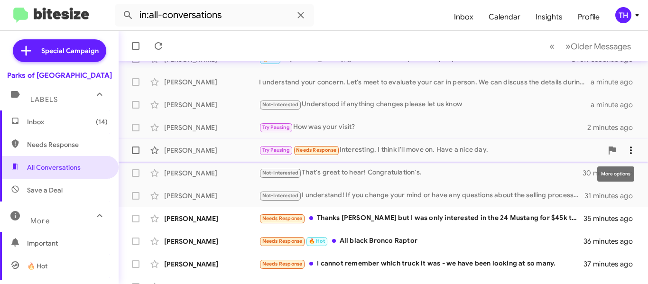
click at [625, 148] on icon at bounding box center [630, 150] width 11 height 11
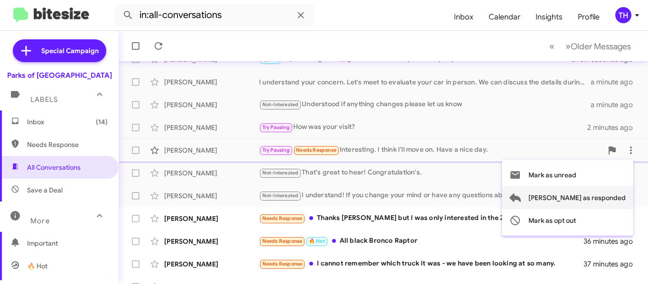
click at [610, 197] on span "[PERSON_NAME] as responded" at bounding box center [577, 197] width 97 height 23
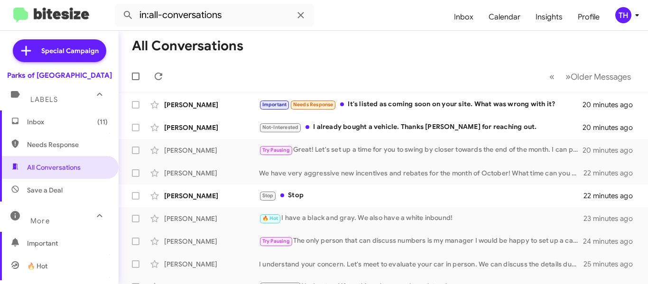
scroll to position [0, 0]
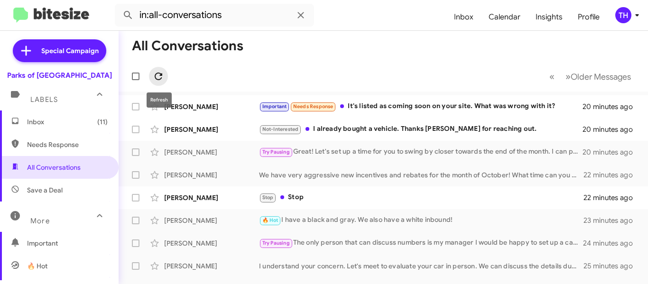
click at [156, 79] on icon at bounding box center [158, 76] width 11 height 11
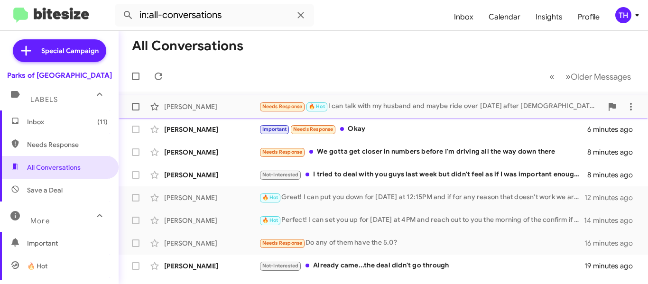
click at [418, 111] on div "Needs Response 🔥 Hot I can talk with my husband and maybe ride over [DATE] afte…" at bounding box center [431, 106] width 344 height 11
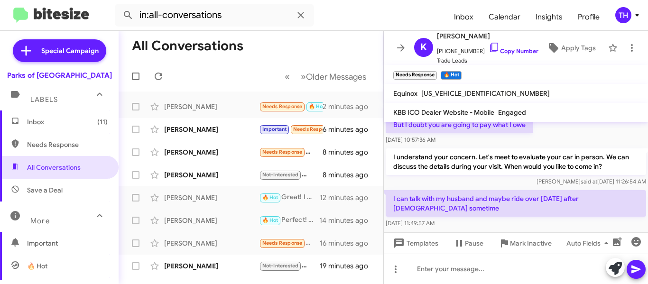
scroll to position [149, 0]
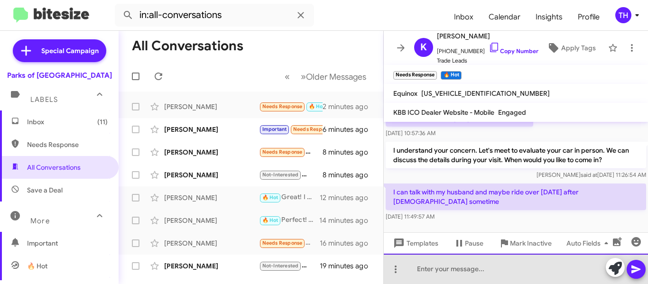
click at [446, 273] on div at bounding box center [516, 269] width 264 height 30
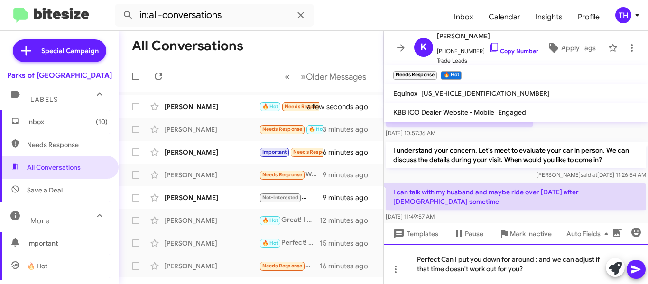
drag, startPoint x: 547, startPoint y: 271, endPoint x: 546, endPoint y: 266, distance: 5.4
click at [547, 271] on div "Perfect Can I put you down for around : and we can adjust if that time doesn't …" at bounding box center [516, 264] width 264 height 40
drag, startPoint x: 539, startPoint y: 260, endPoint x: 540, endPoint y: 274, distance: 14.8
click at [539, 262] on div "Perfect Can I put you down for around : and we can adjust if that time doesn't …" at bounding box center [516, 264] width 264 height 40
click at [444, 259] on div "Perfect Can I put you down for around and we can adjust if that time doesn't wo…" at bounding box center [516, 264] width 264 height 40
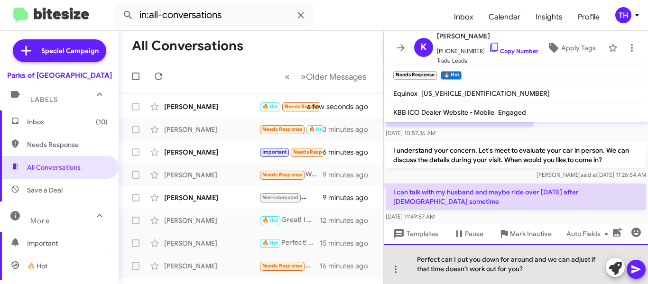
click at [550, 270] on div "Perfect can I put you down for around and we can adjust if that time doesn't wo…" at bounding box center [516, 264] width 264 height 40
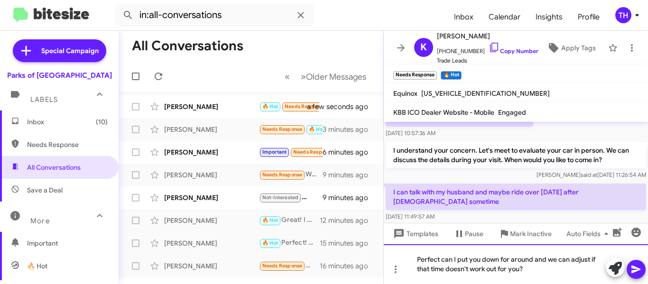
click at [535, 260] on div "Perfect can I put you down for around and we can adjust if that time doesn't wo…" at bounding box center [516, 264] width 264 height 40
click at [535, 270] on div "Perfect can I put you down for around 2:30-3pm and we can adjust if that time d…" at bounding box center [516, 264] width 264 height 40
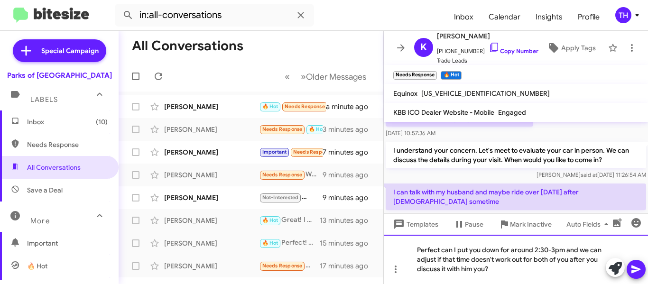
click at [480, 269] on div "Perfect can I put you down for around 2:30-3pm and we can adjust if that time d…" at bounding box center [516, 259] width 264 height 49
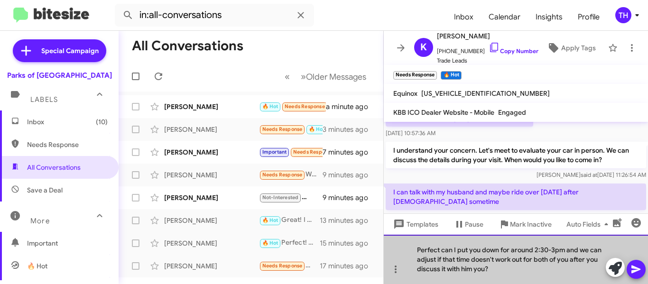
click at [480, 269] on div "Perfect can I put you down for around 2:30-3pm and we can adjust if that time d…" at bounding box center [516, 259] width 264 height 49
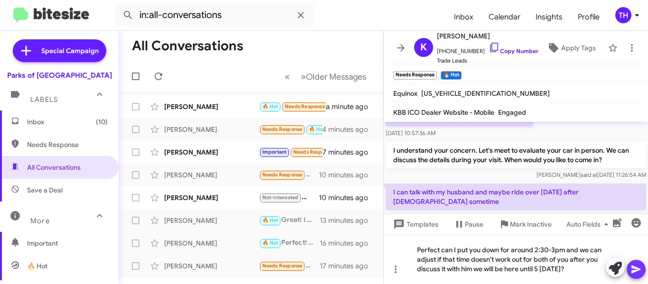
click at [636, 270] on icon at bounding box center [636, 270] width 9 height 8
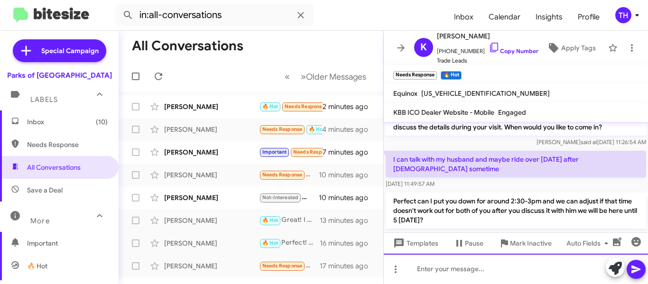
scroll to position [204, 0]
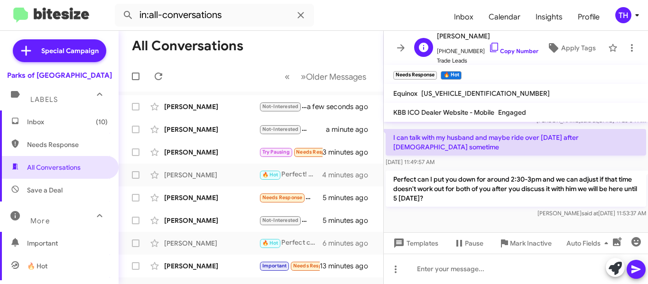
click at [459, 37] on span "[PERSON_NAME]" at bounding box center [488, 35] width 102 height 11
copy span "[PERSON_NAME]"
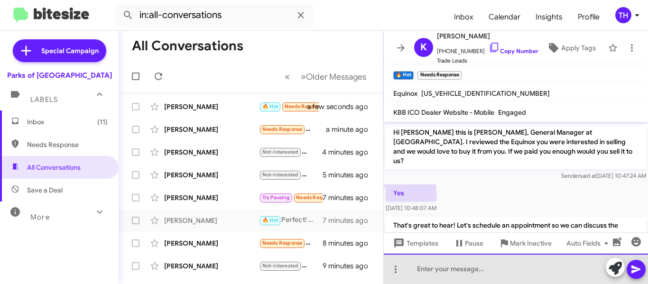
click at [447, 275] on div at bounding box center [516, 269] width 264 height 30
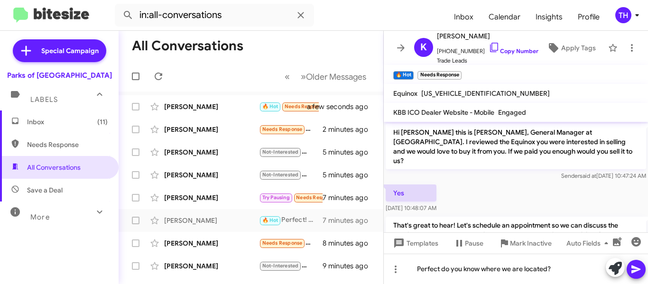
click at [629, 267] on button at bounding box center [636, 269] width 19 height 19
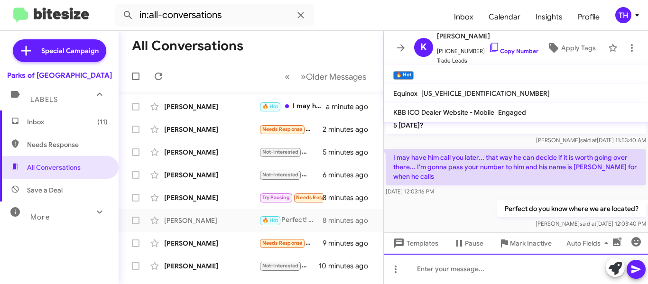
scroll to position [293, 0]
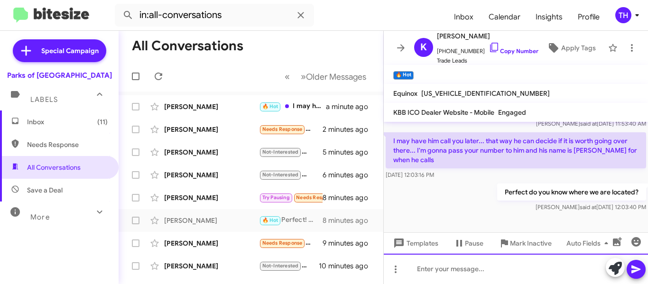
click at [471, 267] on div at bounding box center [516, 269] width 264 height 30
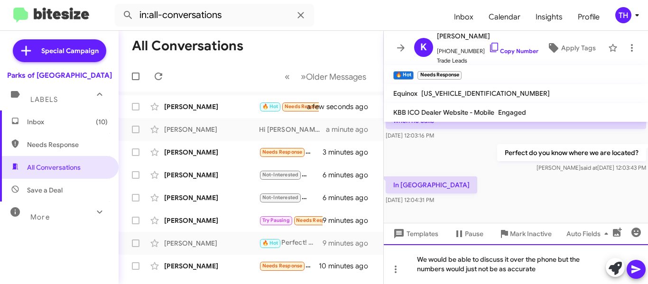
scroll to position [338, 0]
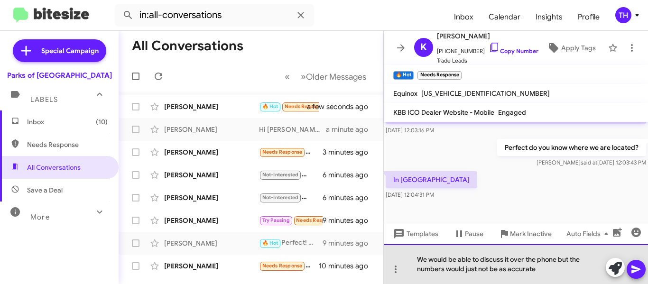
click at [556, 270] on div "We would be able to discuss it over the phone but the numbers would just not be…" at bounding box center [516, 264] width 264 height 40
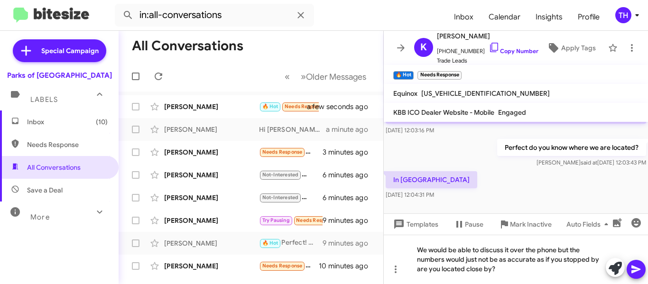
click at [634, 267] on icon at bounding box center [636, 270] width 9 height 8
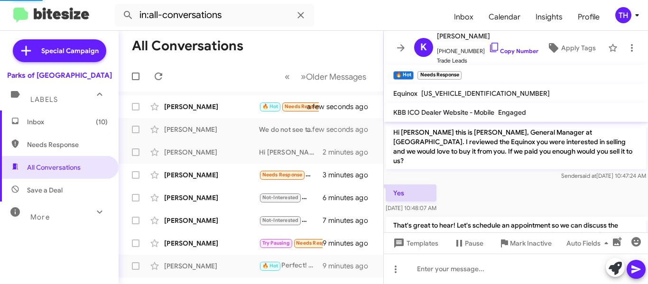
scroll to position [409, 0]
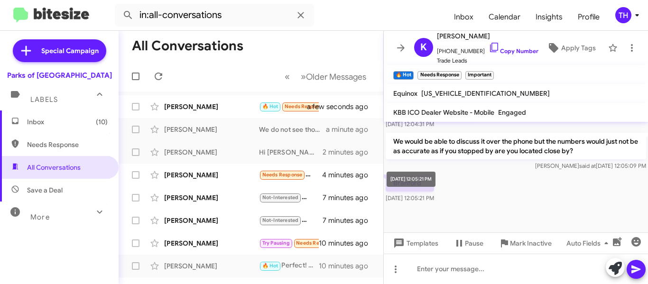
drag, startPoint x: 419, startPoint y: 194, endPoint x: 416, endPoint y: 182, distance: 11.9
click at [416, 182] on div "Oct 2, 2025, 12:05:21 PM" at bounding box center [411, 179] width 49 height 15
click at [405, 179] on p "Branford" at bounding box center [410, 183] width 48 height 17
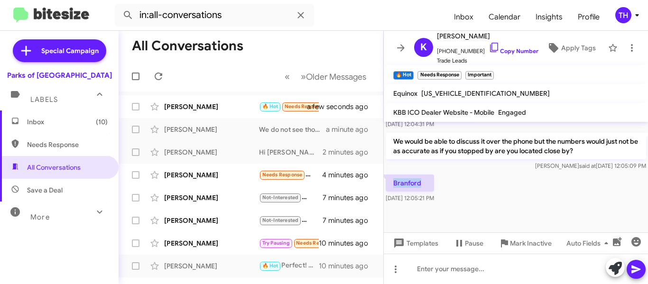
copy p "Branford"
click at [431, 265] on div at bounding box center [516, 269] width 264 height 30
click at [640, 272] on icon at bounding box center [636, 269] width 11 height 11
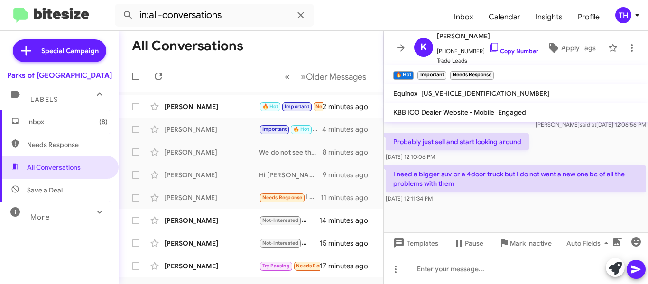
scroll to position [524, 0]
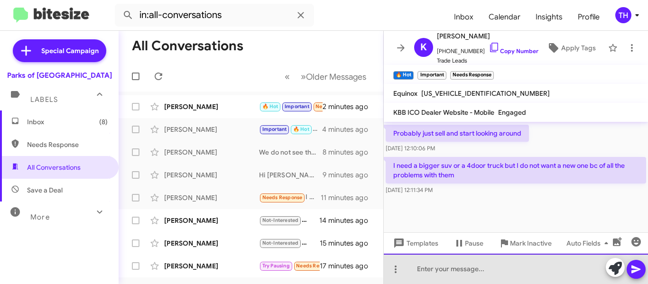
click at [456, 272] on div at bounding box center [516, 269] width 264 height 30
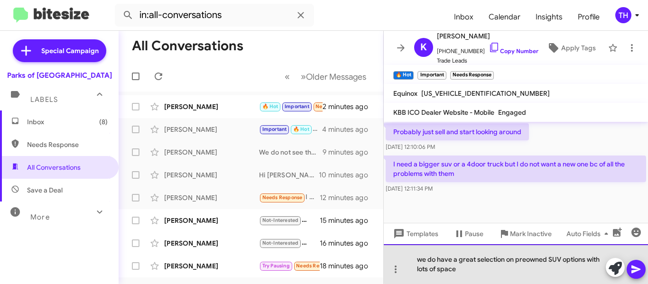
click at [586, 260] on div "we do have a great selection on preowned SUV options with lots of space" at bounding box center [516, 264] width 264 height 40
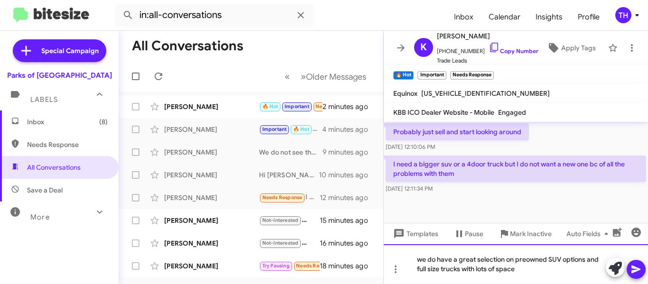
click at [563, 271] on div "we do have a great selection on preowned SUV options and full size trucks with …" at bounding box center [516, 264] width 264 height 40
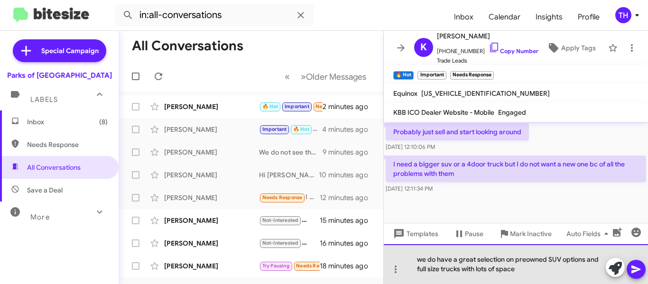
click at [541, 272] on div "we do have a great selection on preowned SUV options and full size trucks with …" at bounding box center [516, 264] width 264 height 40
click at [423, 262] on div "we do have a great selection on preowned SUV options and full size trucks with …" at bounding box center [516, 264] width 264 height 40
click at [531, 267] on div "We do have a great selection on preowned SUV options and full size trucks with …" at bounding box center [516, 264] width 264 height 40
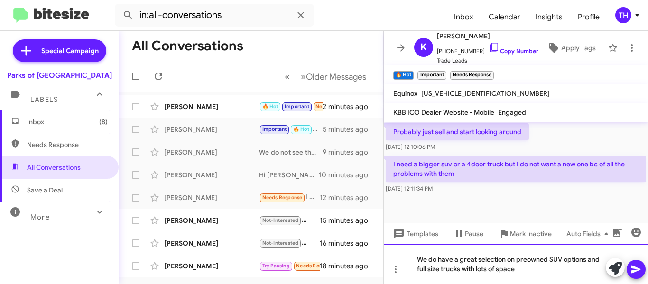
click at [542, 271] on div "We do have a great selection on preowned SUV options and full size trucks with …" at bounding box center [516, 264] width 264 height 40
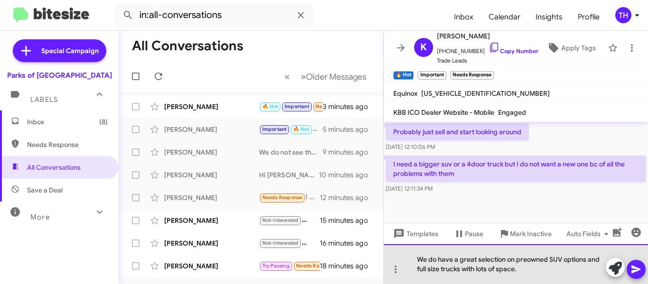
click at [551, 270] on div "We do have a great selection on preowned SUV options and full size trucks with …" at bounding box center [516, 264] width 264 height 40
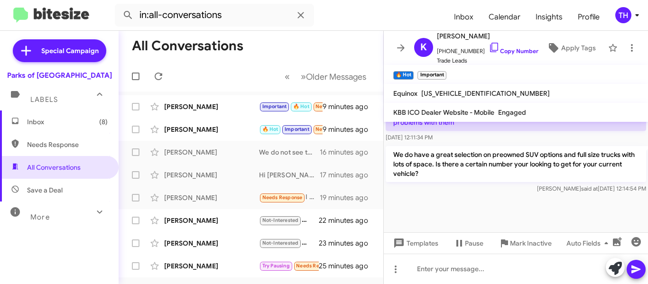
scroll to position [578, 0]
